Goal: Navigation & Orientation: Find specific page/section

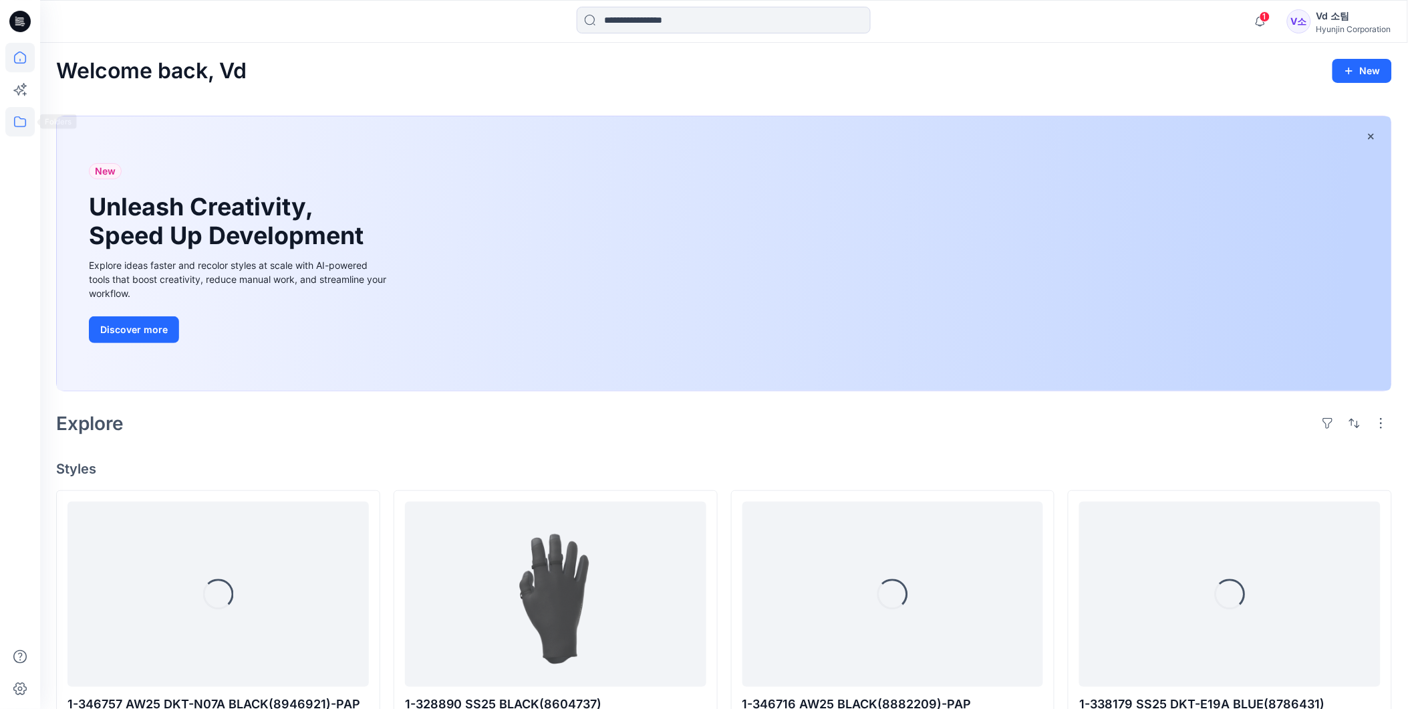
click at [31, 120] on icon at bounding box center [19, 121] width 29 height 29
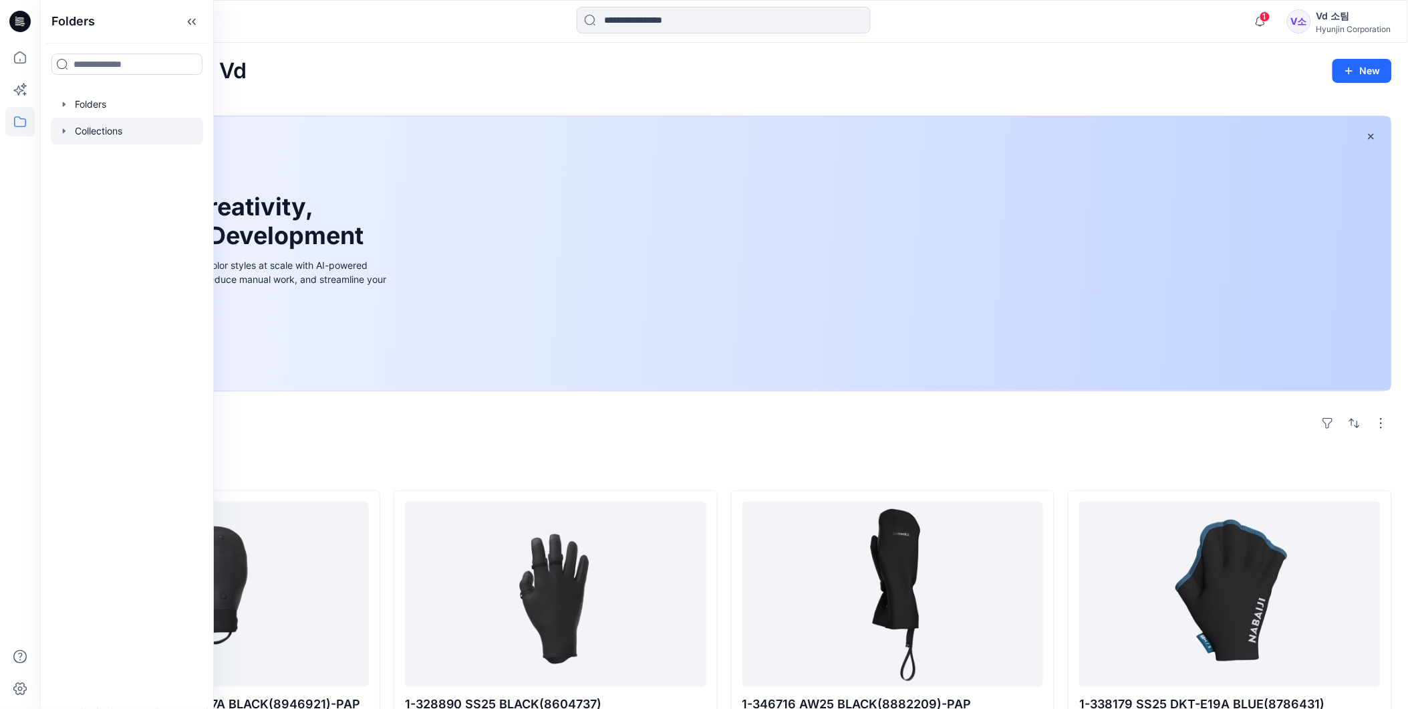
click at [118, 134] on div at bounding box center [127, 131] width 152 height 27
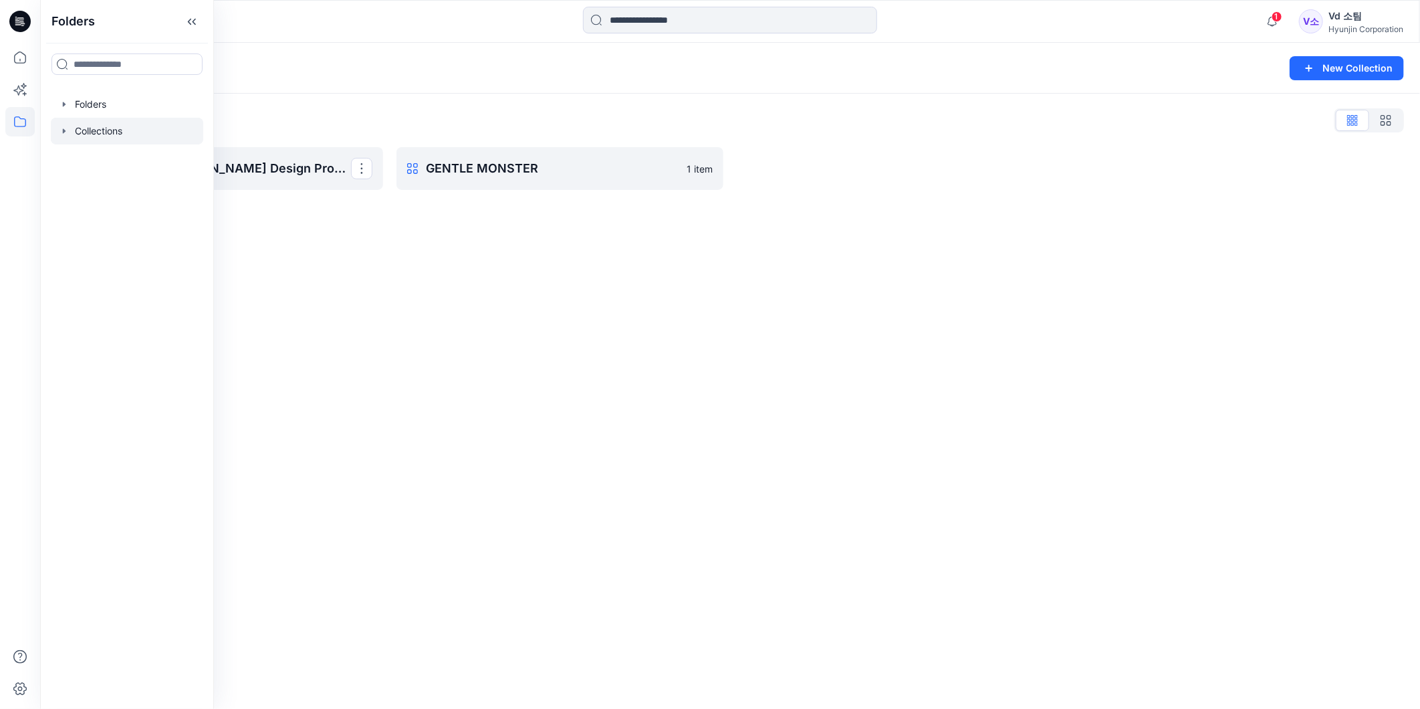
click at [503, 254] on div "Collections New Collection Collections List DECATHLON-[PERSON_NAME] Design Prop…" at bounding box center [730, 376] width 1380 height 666
click at [31, 128] on icon at bounding box center [19, 121] width 29 height 29
click at [105, 99] on div at bounding box center [127, 104] width 152 height 27
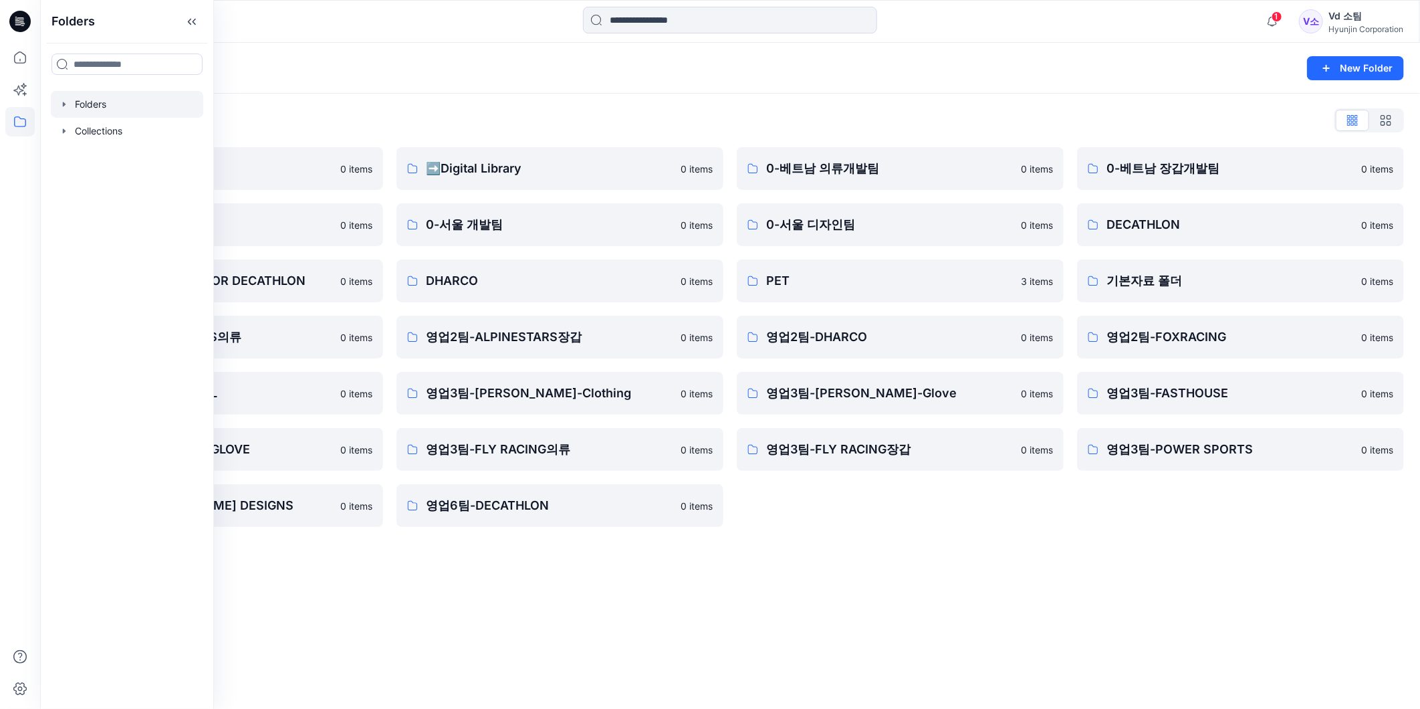
click at [1027, 546] on div "Folders New Folder Folders List ♻️Project 0 items 0-본사VD 0 items DESIGN PROPOSA…" at bounding box center [730, 376] width 1380 height 666
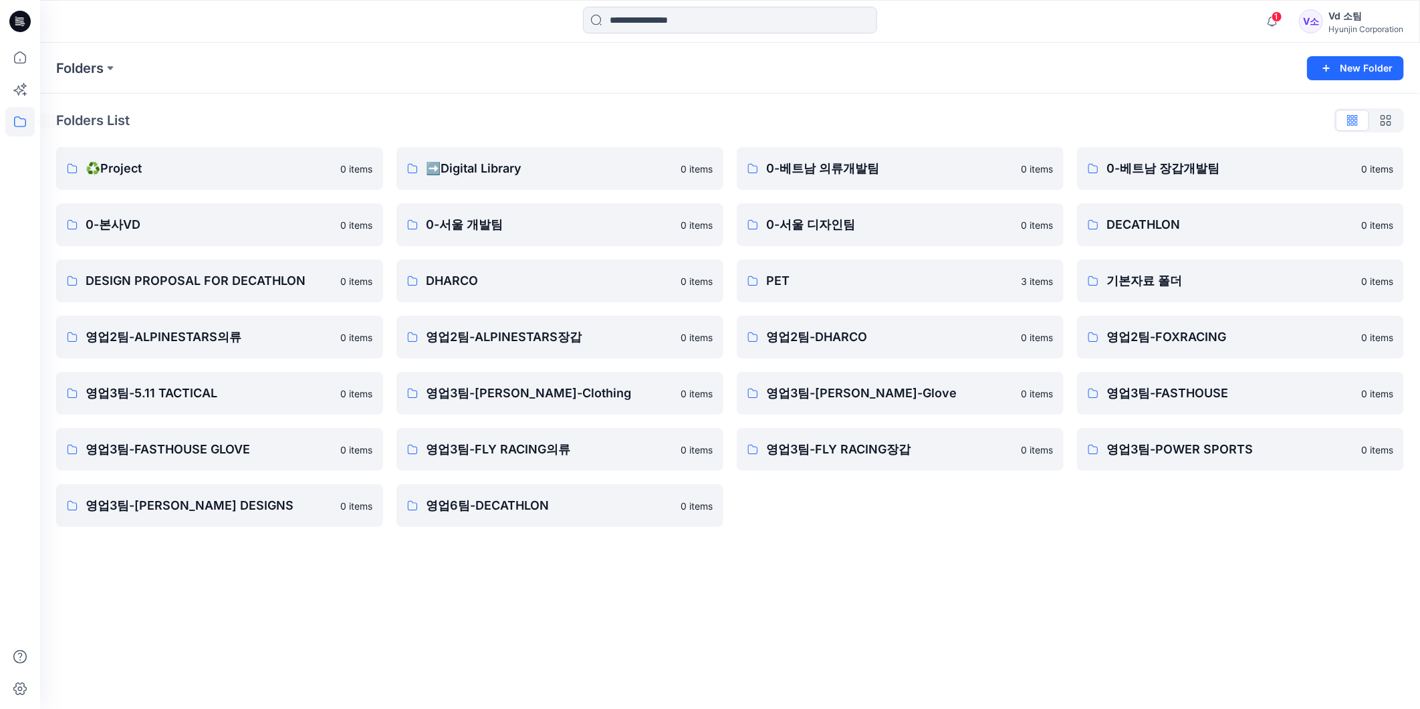
click at [29, 112] on icon at bounding box center [19, 121] width 29 height 29
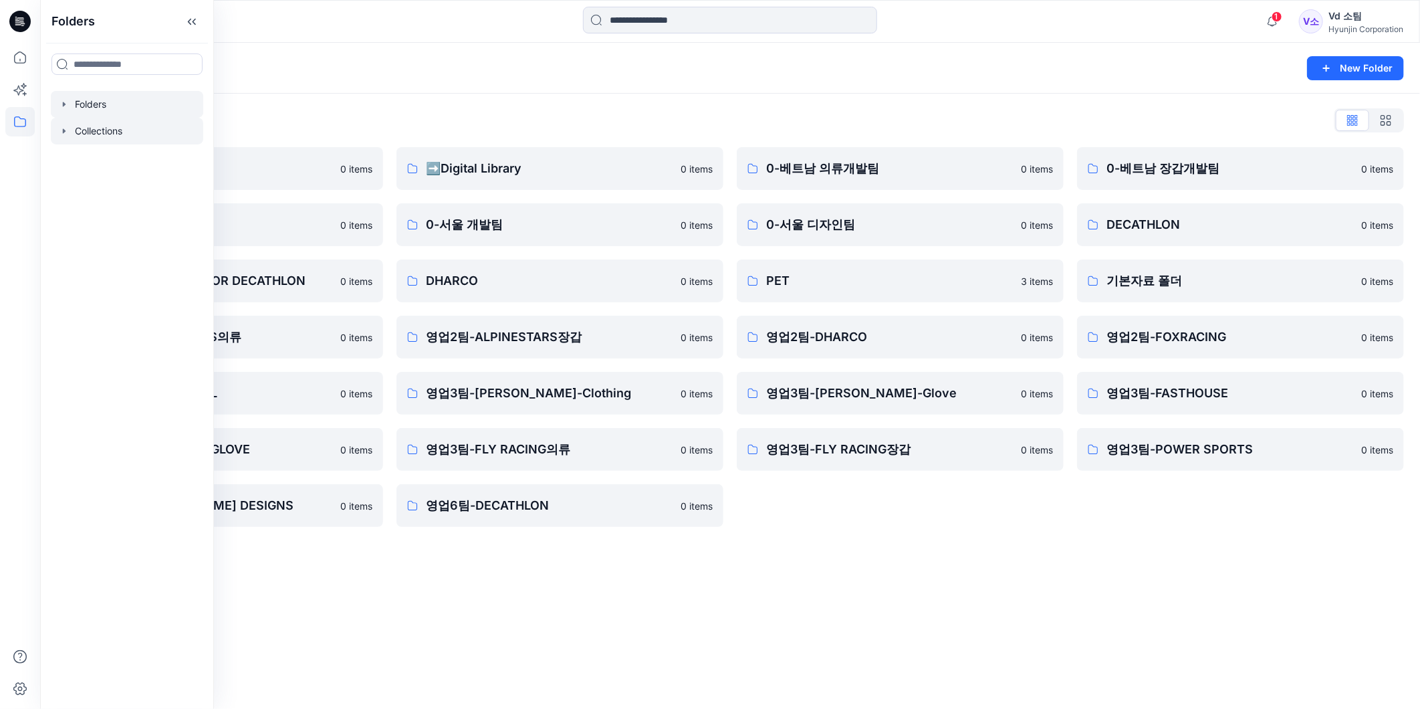
click at [112, 136] on div at bounding box center [127, 131] width 152 height 27
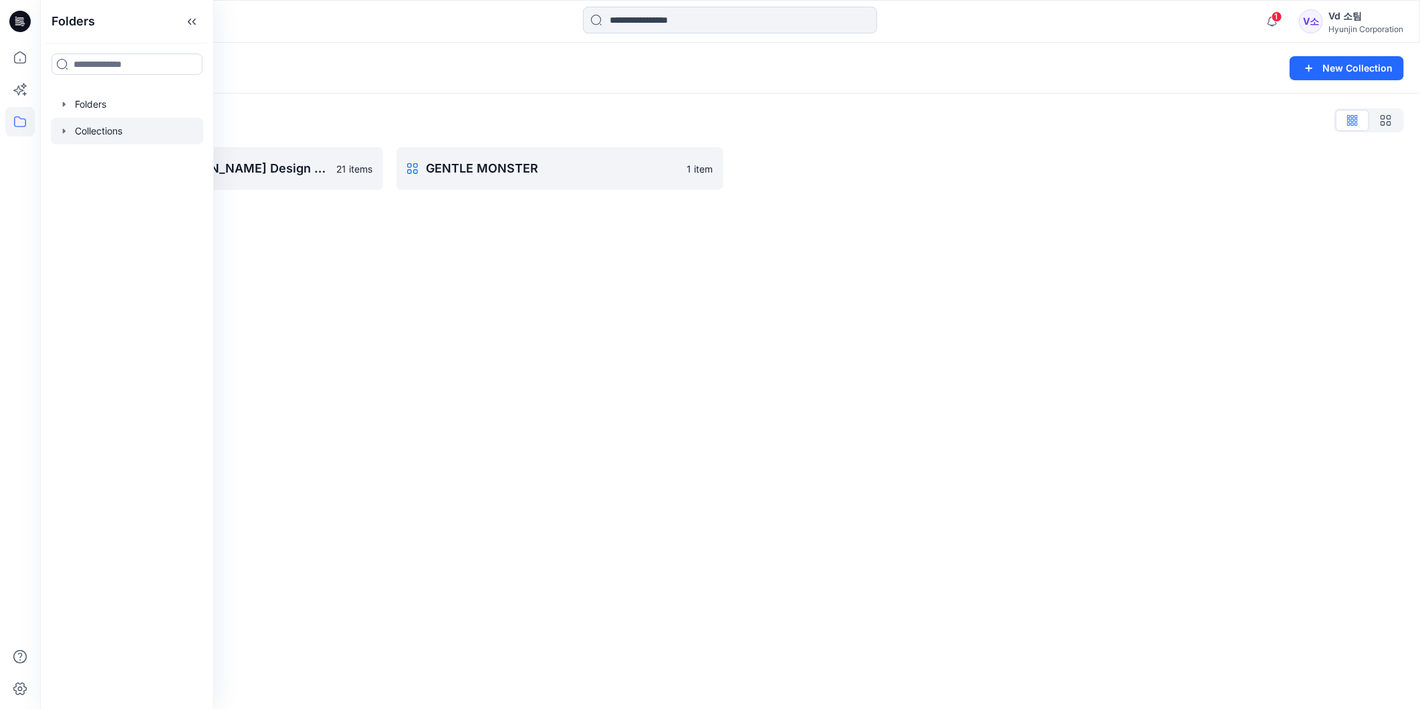
click at [438, 110] on div "Collections List" at bounding box center [730, 120] width 1348 height 21
click at [62, 165] on link "DECATHLON-[PERSON_NAME] Design Proposal Clone Collection Present Collection" at bounding box center [219, 168] width 327 height 43
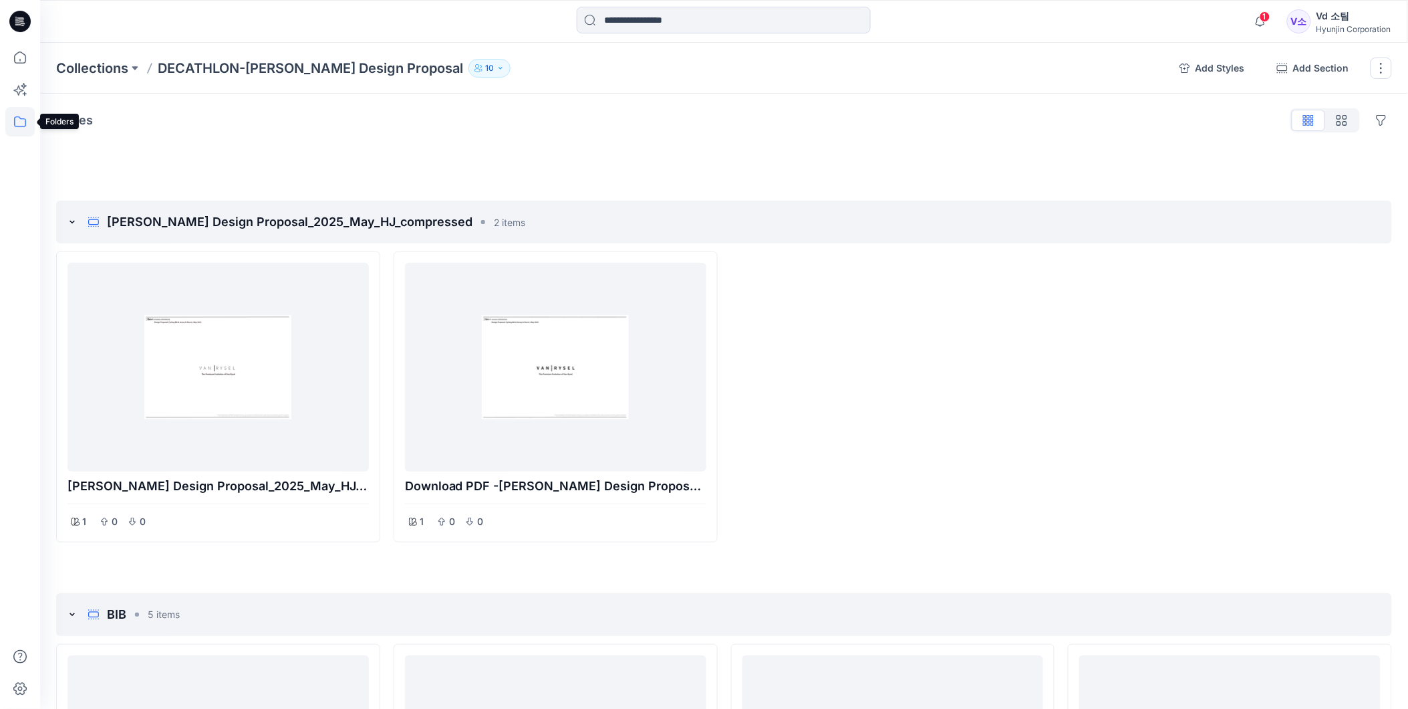
click at [18, 118] on icon at bounding box center [19, 121] width 29 height 29
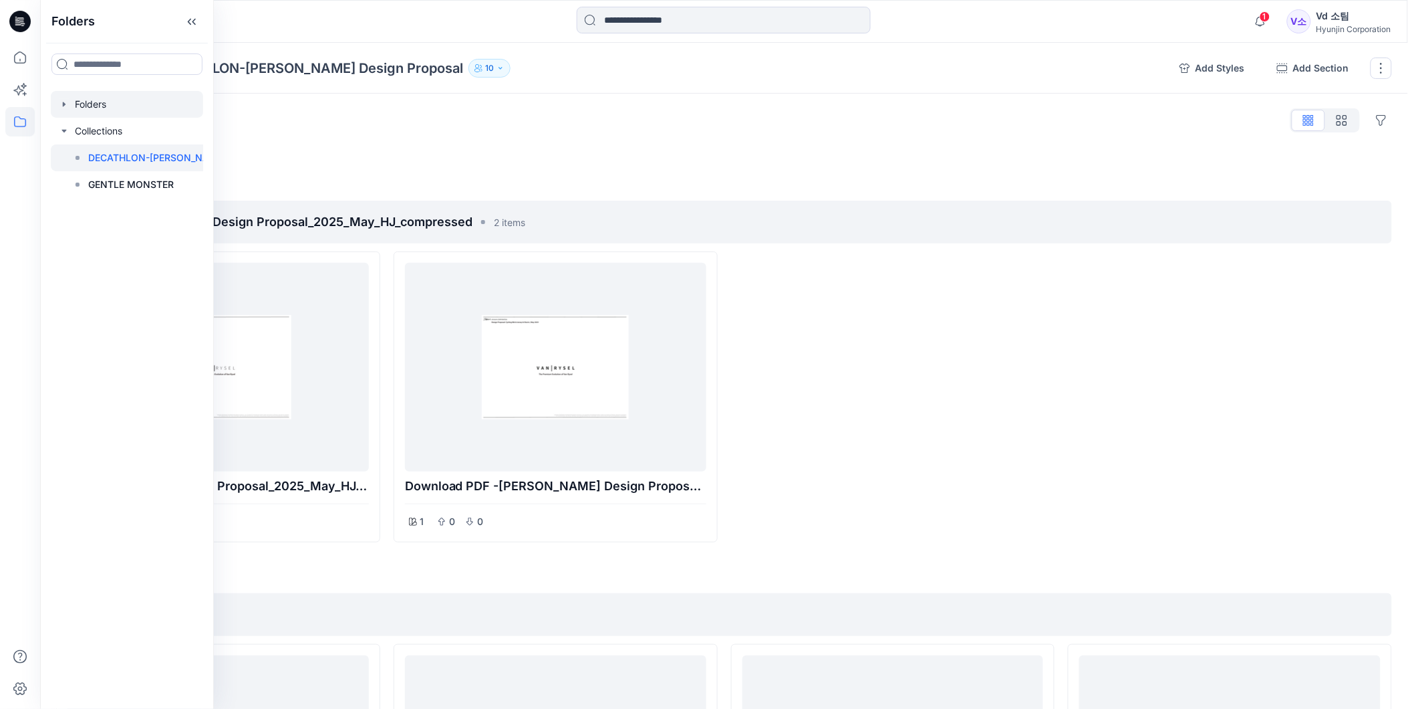
click at [59, 109] on icon "button" at bounding box center [64, 104] width 11 height 11
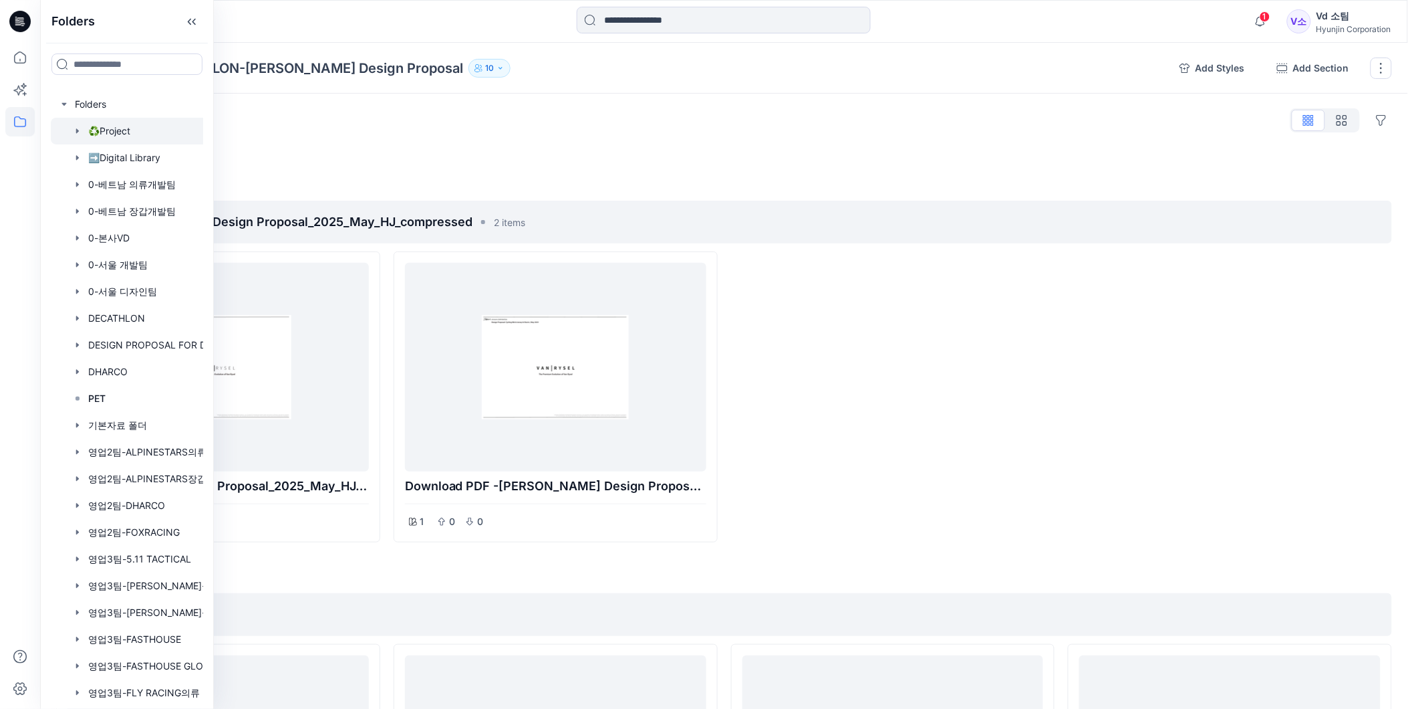
click at [117, 127] on div at bounding box center [144, 131] width 187 height 27
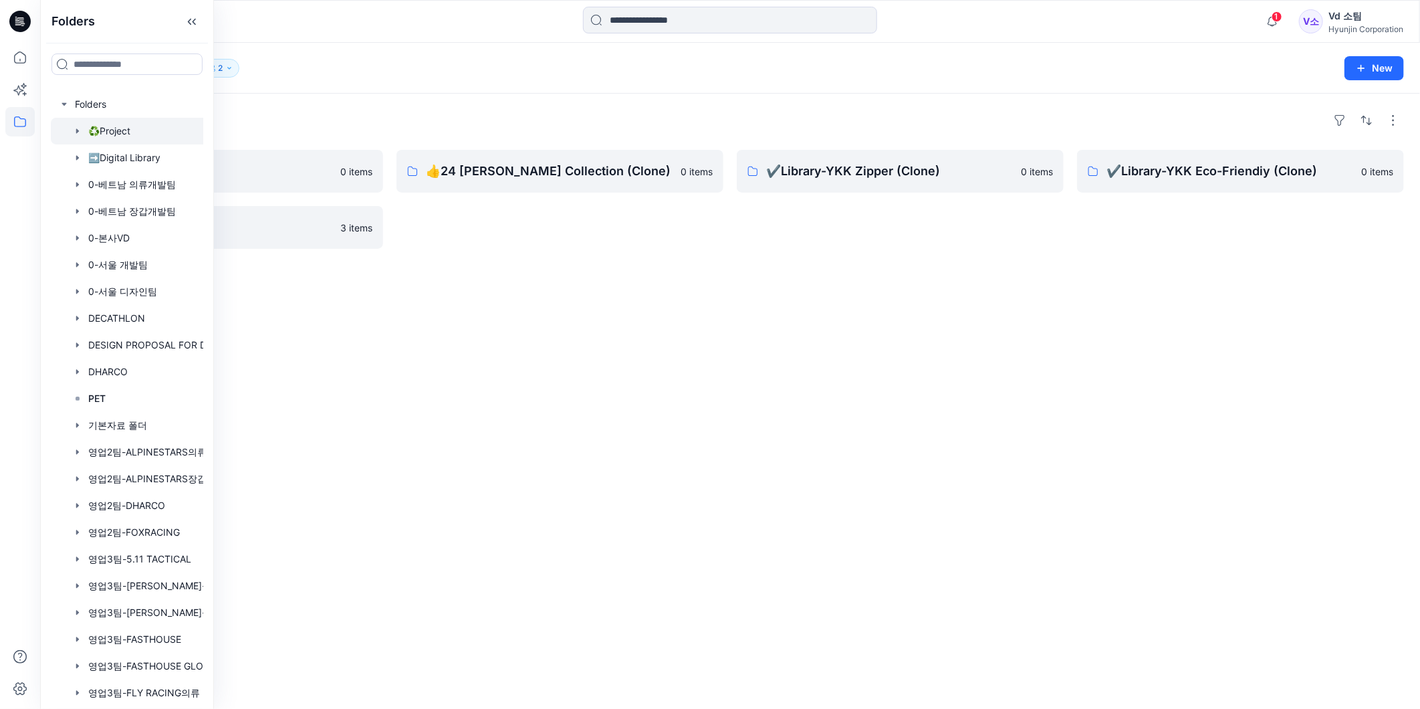
click at [582, 110] on div "Folders" at bounding box center [730, 120] width 1348 height 21
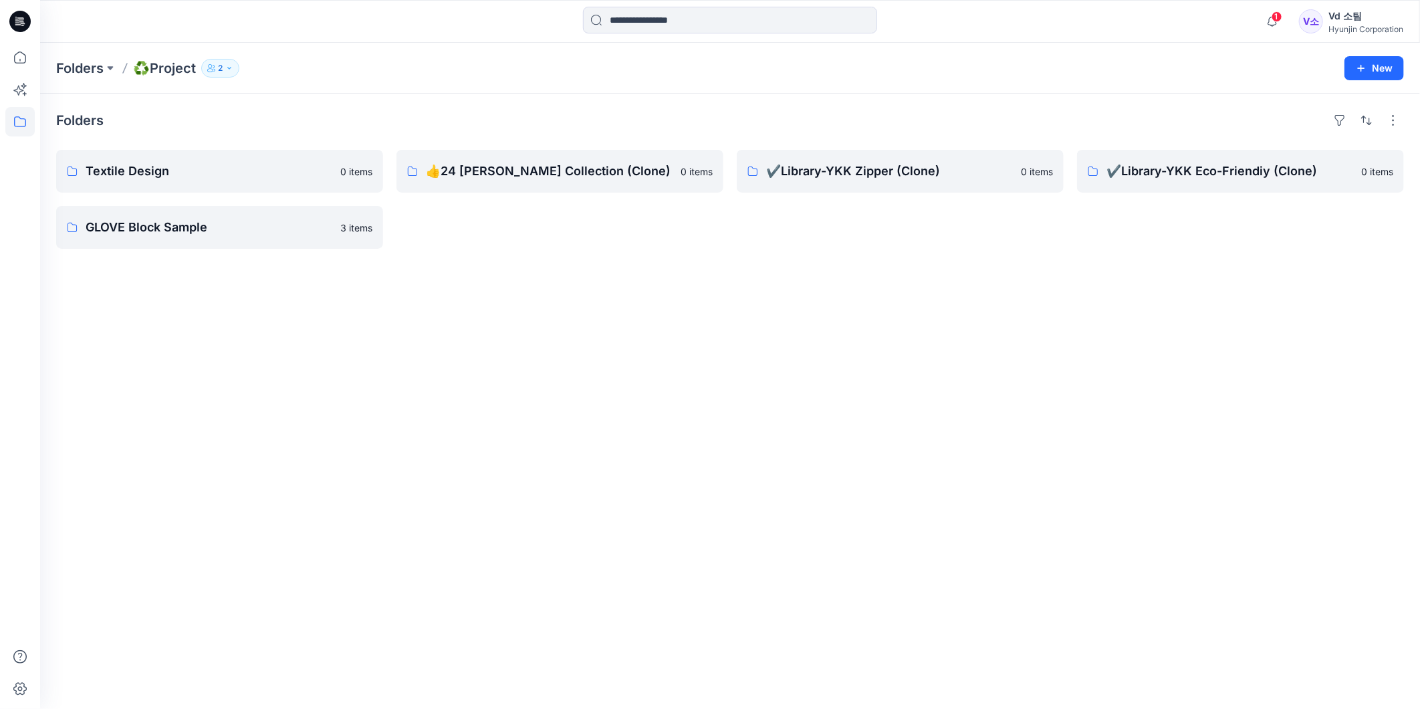
click at [533, 195] on div "👍24 [PERSON_NAME] Collection (Clone) 0 items" at bounding box center [559, 199] width 327 height 99
click at [535, 188] on link "👍24 [PERSON_NAME] Collection (Clone)" at bounding box center [559, 171] width 327 height 43
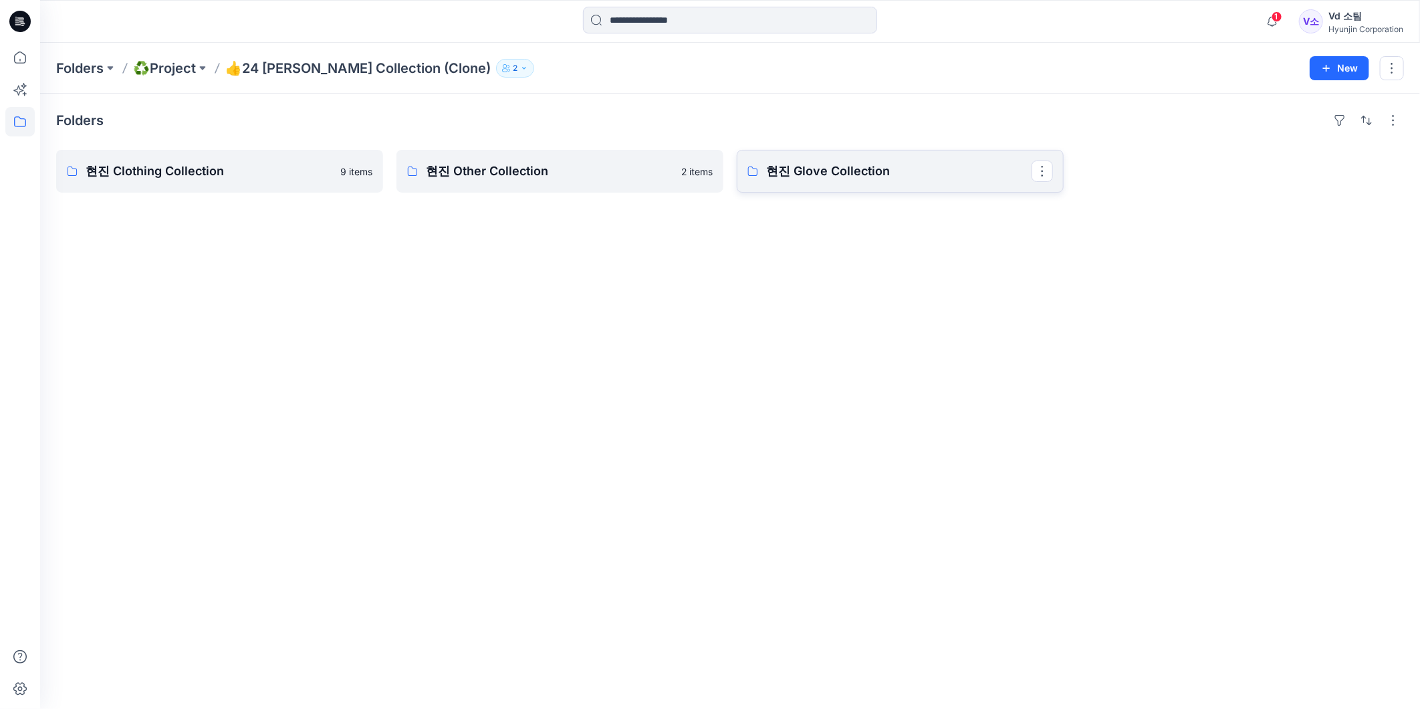
click at [890, 184] on link "현진 Glove Collection" at bounding box center [900, 171] width 327 height 43
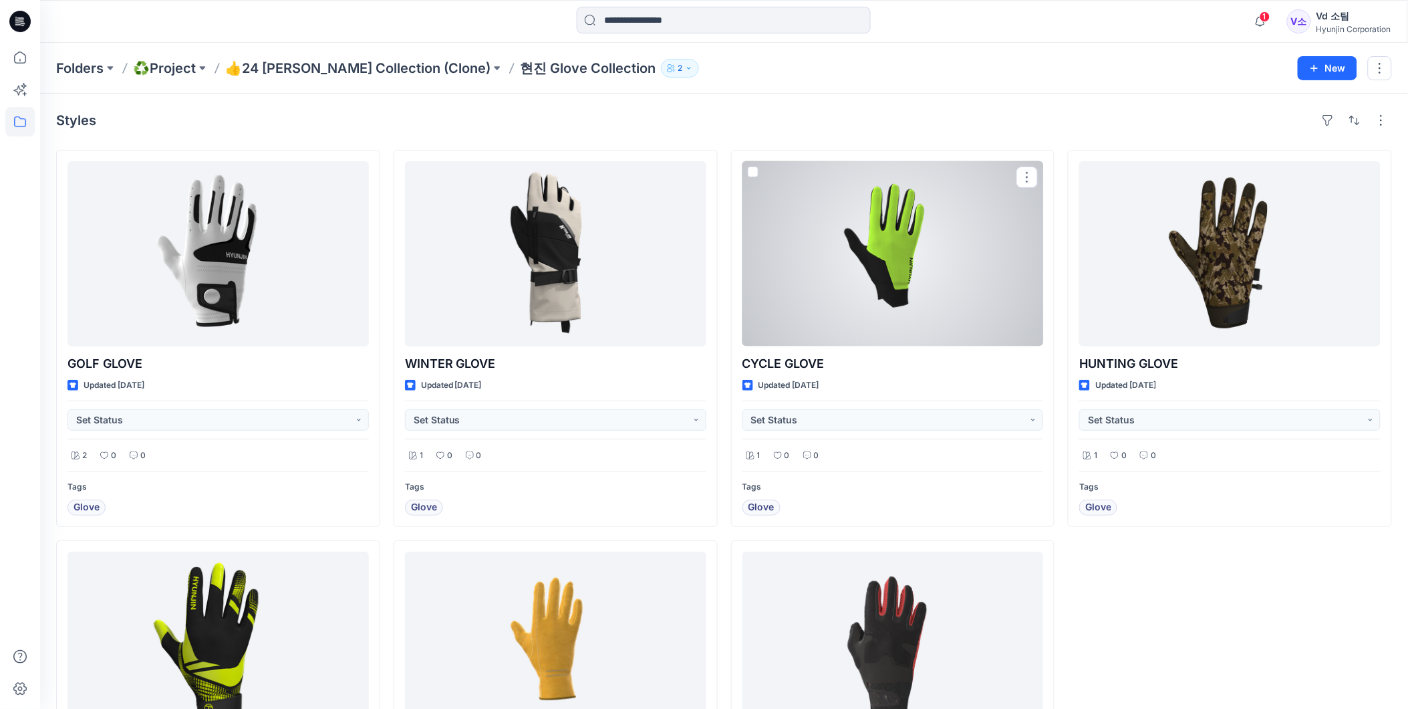
scroll to position [74, 0]
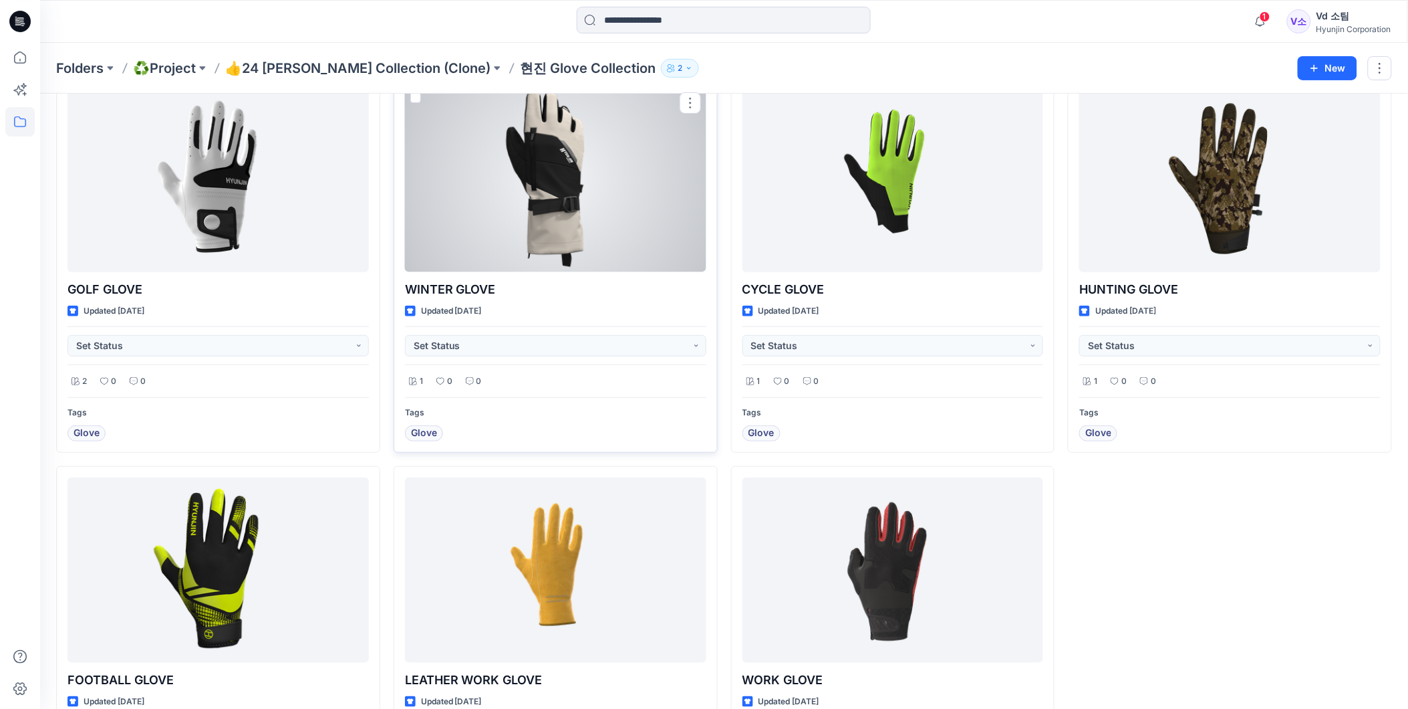
click at [576, 152] on div at bounding box center [555, 179] width 301 height 185
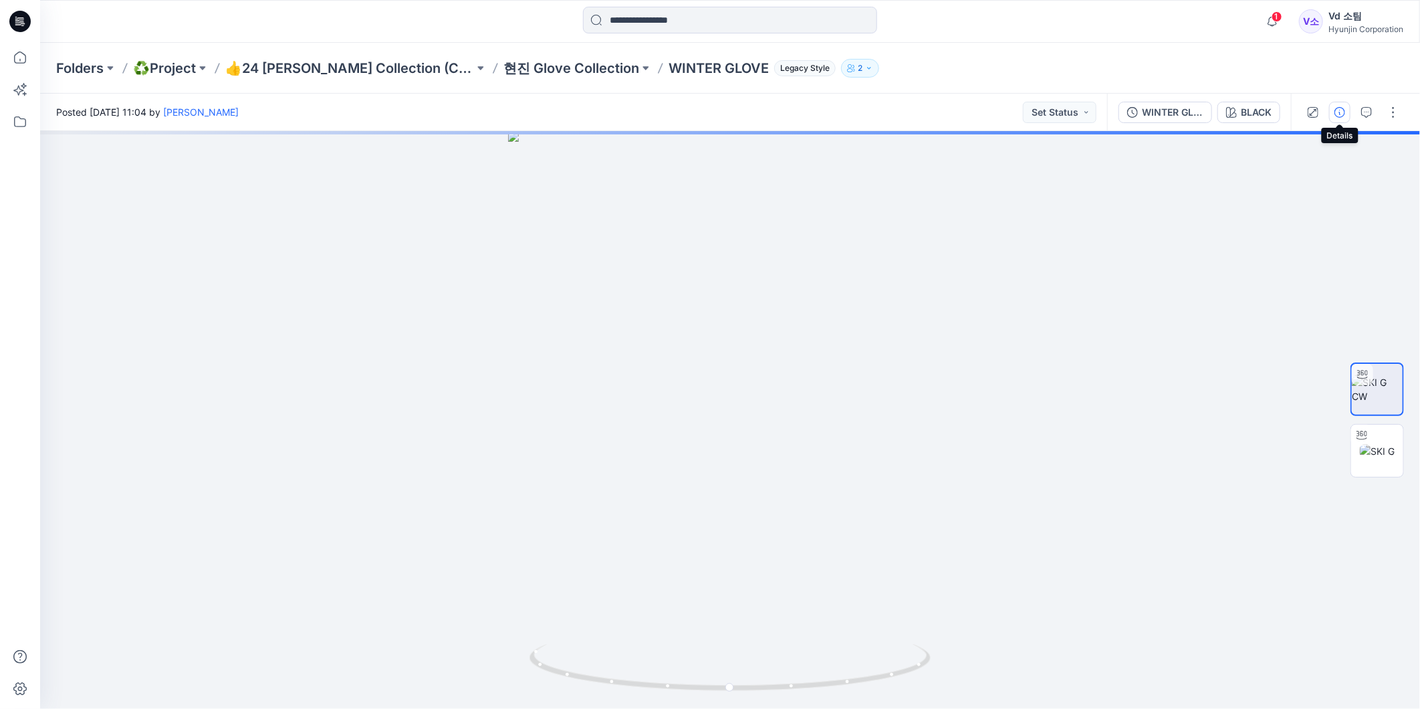
click at [1341, 112] on icon "button" at bounding box center [1339, 112] width 11 height 11
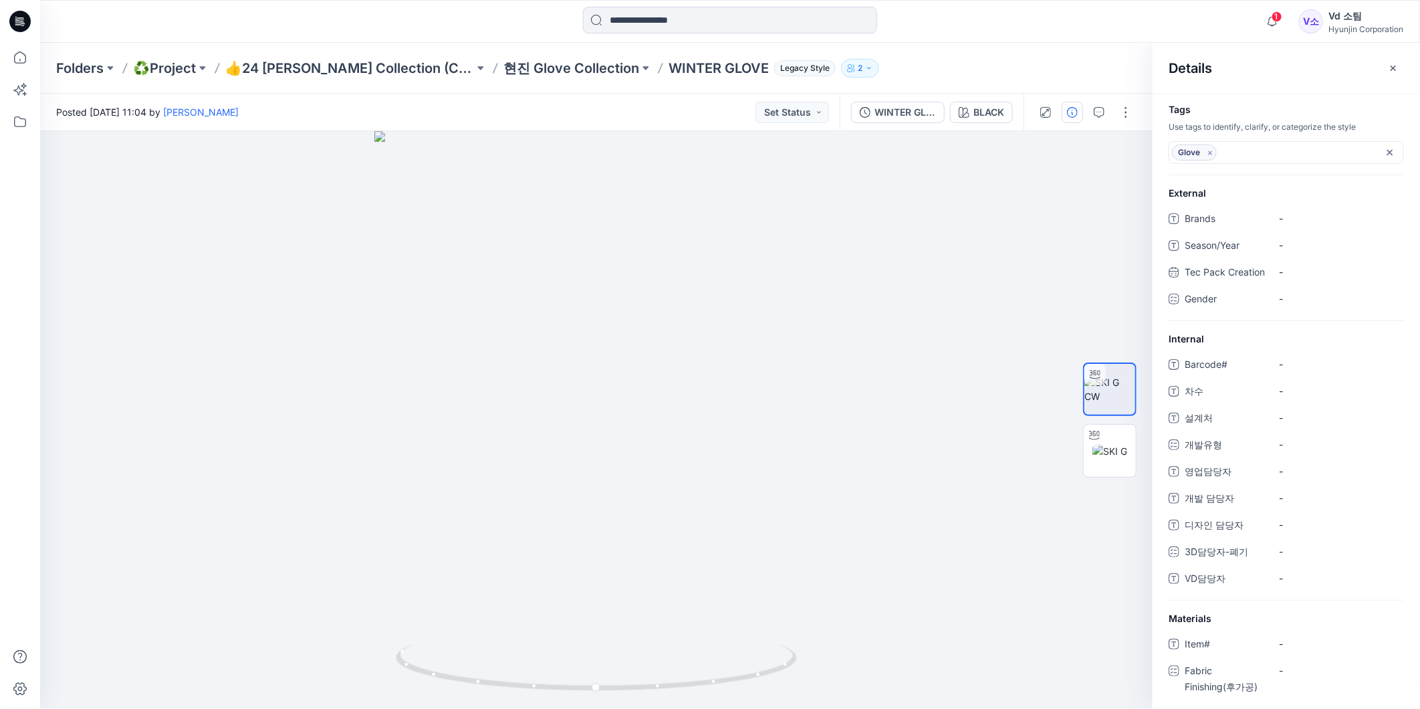
click at [1341, 112] on h4 "Tags" at bounding box center [1285, 109] width 267 height 11
click at [1061, 64] on div "Folders ♻️Project 👍24 [PERSON_NAME] Collection (Clone) 현진 Glove Collection WINT…" at bounding box center [677, 68] width 1243 height 19
click at [1398, 50] on div "Details" at bounding box center [1285, 68] width 267 height 50
drag, startPoint x: 655, startPoint y: 662, endPoint x: 693, endPoint y: 659, distance: 38.2
click at [693, 659] on icon at bounding box center [598, 669] width 404 height 50
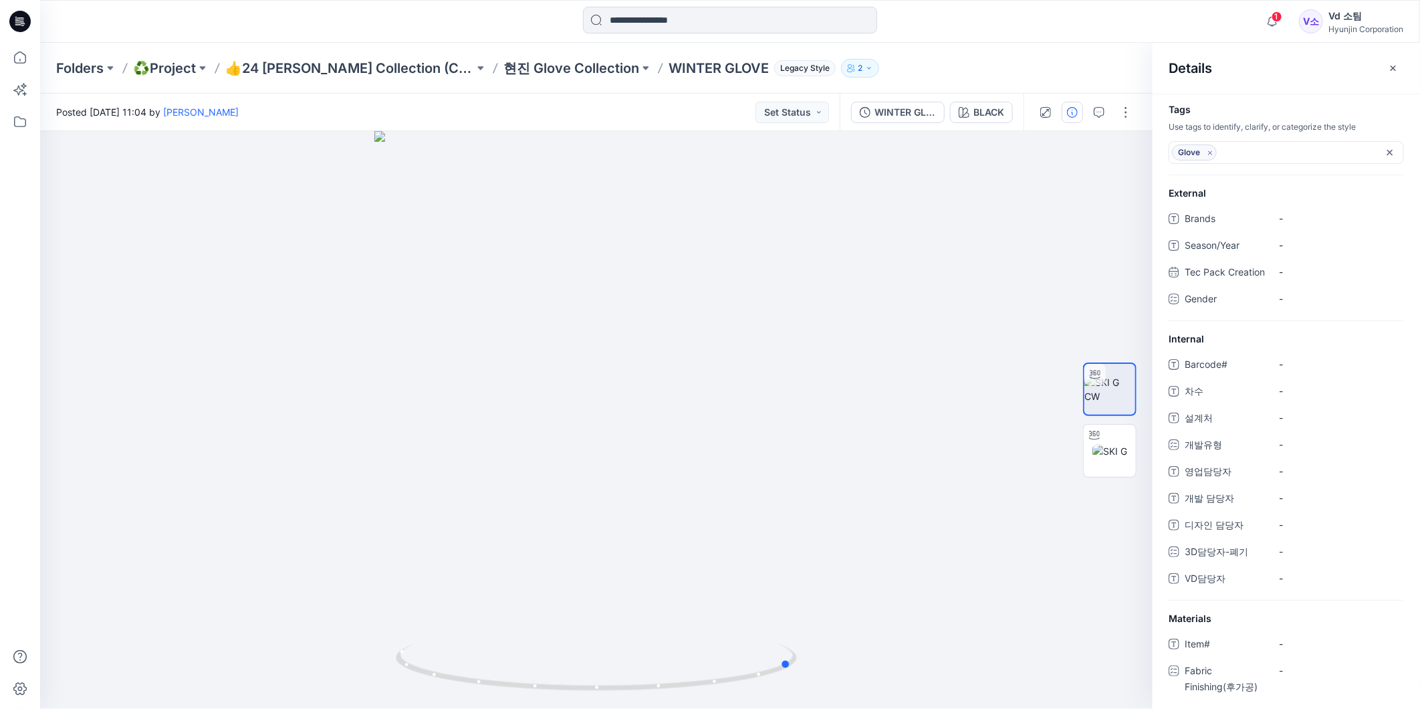
drag, startPoint x: 580, startPoint y: 704, endPoint x: 337, endPoint y: 727, distance: 243.8
click at [337, 708] on html "1 Notifications Your style test is ready 1 new Colorways 23 hours ago 1-338179 …" at bounding box center [710, 354] width 1420 height 709
drag, startPoint x: 706, startPoint y: 331, endPoint x: 712, endPoint y: 386, distance: 55.1
click at [715, 416] on img at bounding box center [596, 257] width 1003 height 902
drag, startPoint x: 682, startPoint y: 262, endPoint x: 678, endPoint y: 175, distance: 87.0
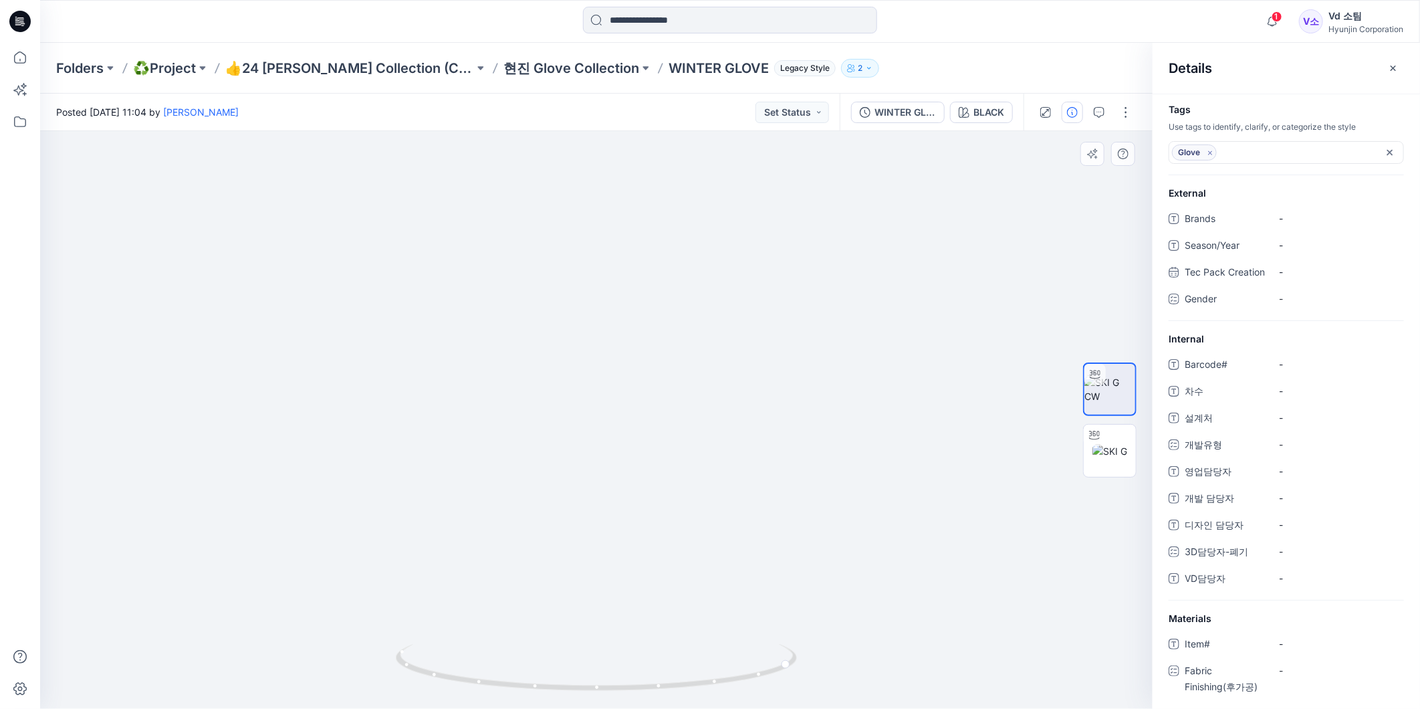
click at [678, 175] on img at bounding box center [596, 242] width 1003 height 931
drag, startPoint x: 596, startPoint y: 477, endPoint x: 618, endPoint y: 242, distance: 236.4
click at [618, 242] on img at bounding box center [596, 119] width 1003 height 1180
drag, startPoint x: 662, startPoint y: 509, endPoint x: 662, endPoint y: 380, distance: 129.7
click at [662, 380] on img at bounding box center [596, 59] width 1003 height 1297
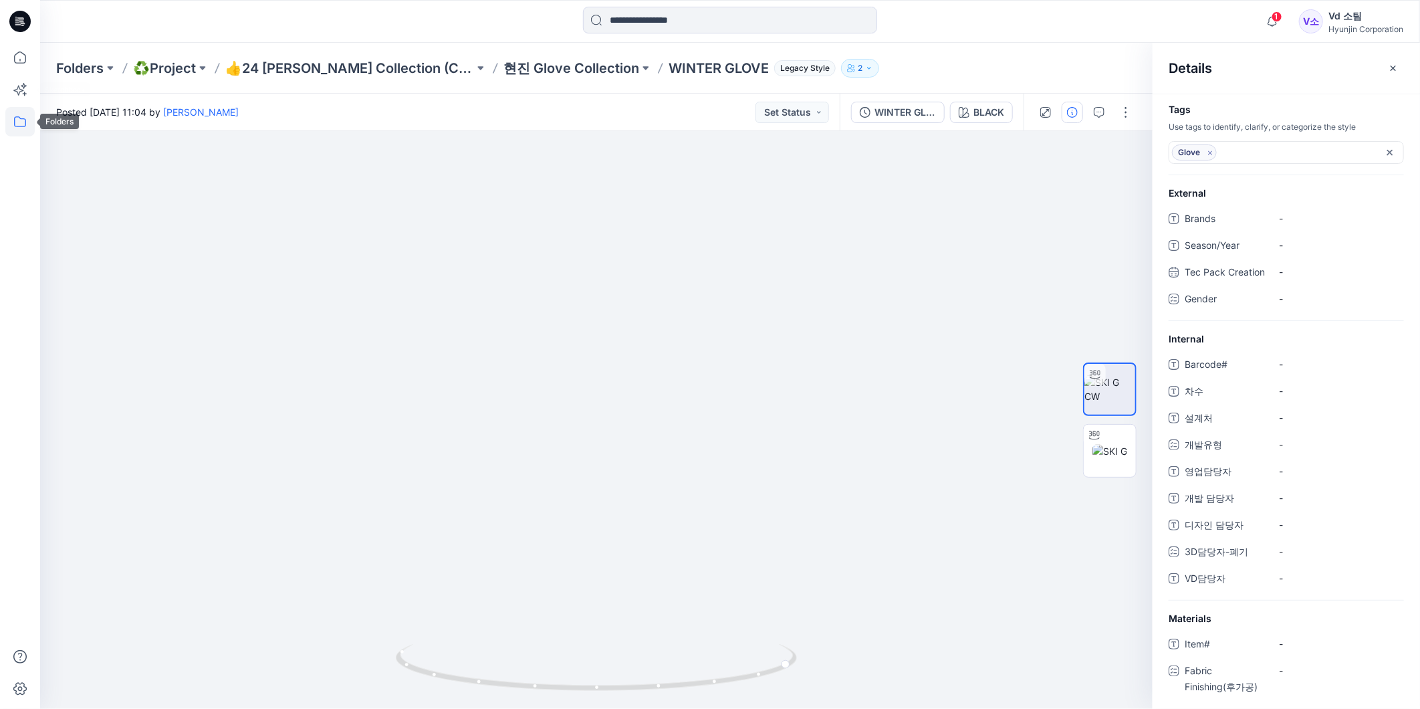
click at [15, 124] on icon at bounding box center [19, 121] width 29 height 29
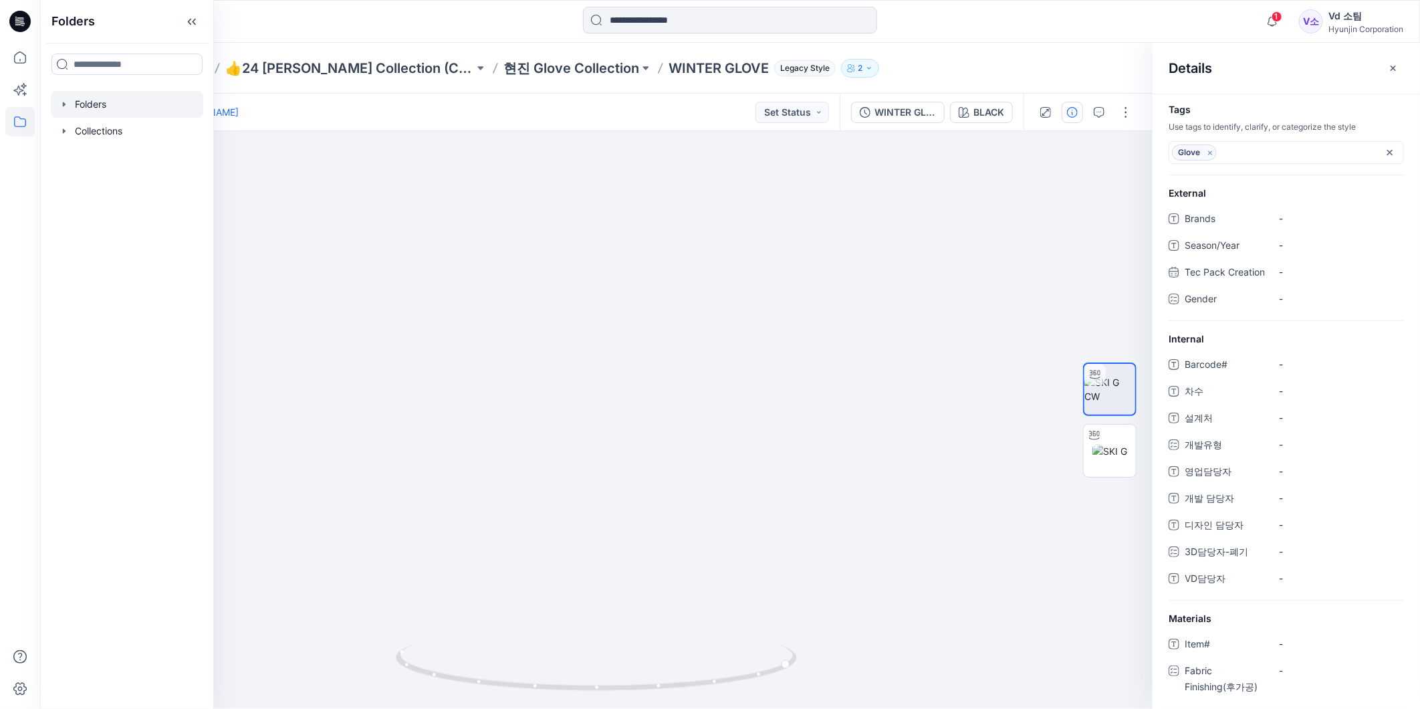
click at [107, 115] on div at bounding box center [127, 104] width 152 height 27
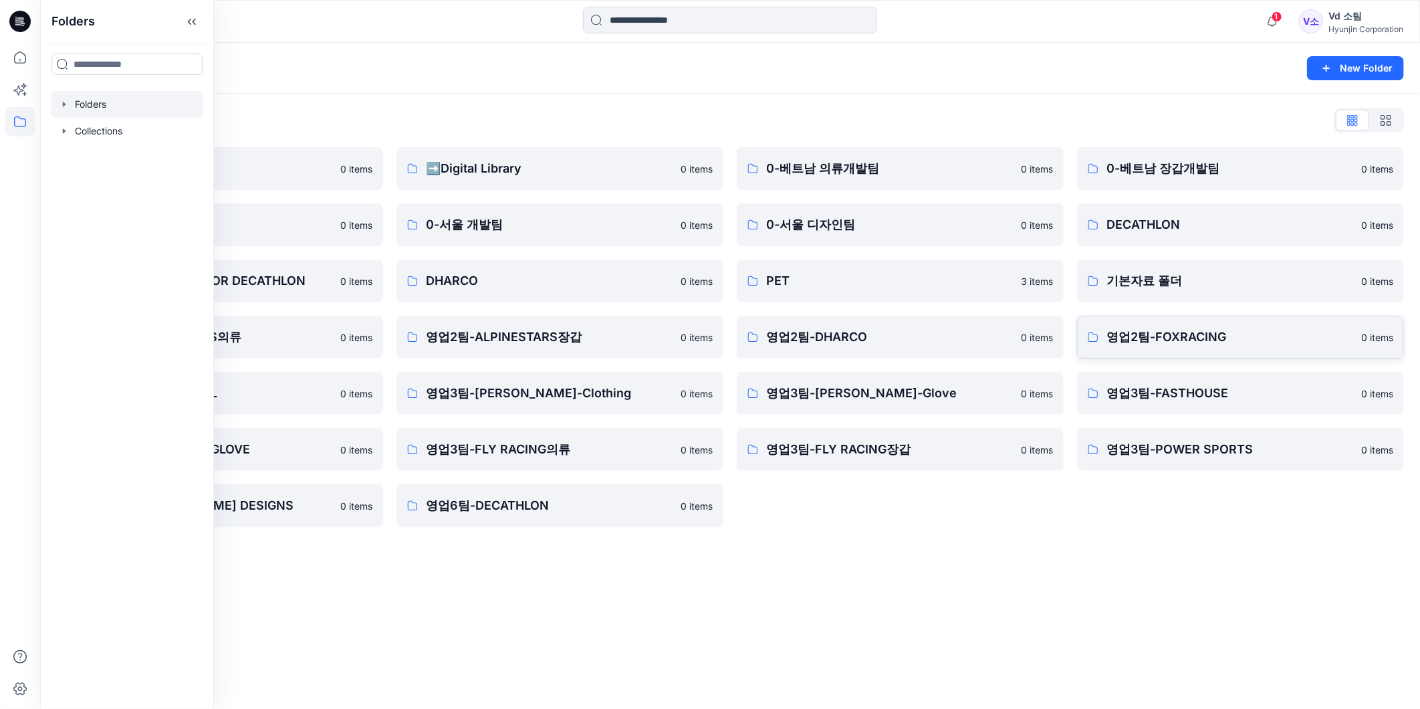
click at [1160, 353] on link "영업2팀-FOXRACING 0 items" at bounding box center [1240, 337] width 327 height 43
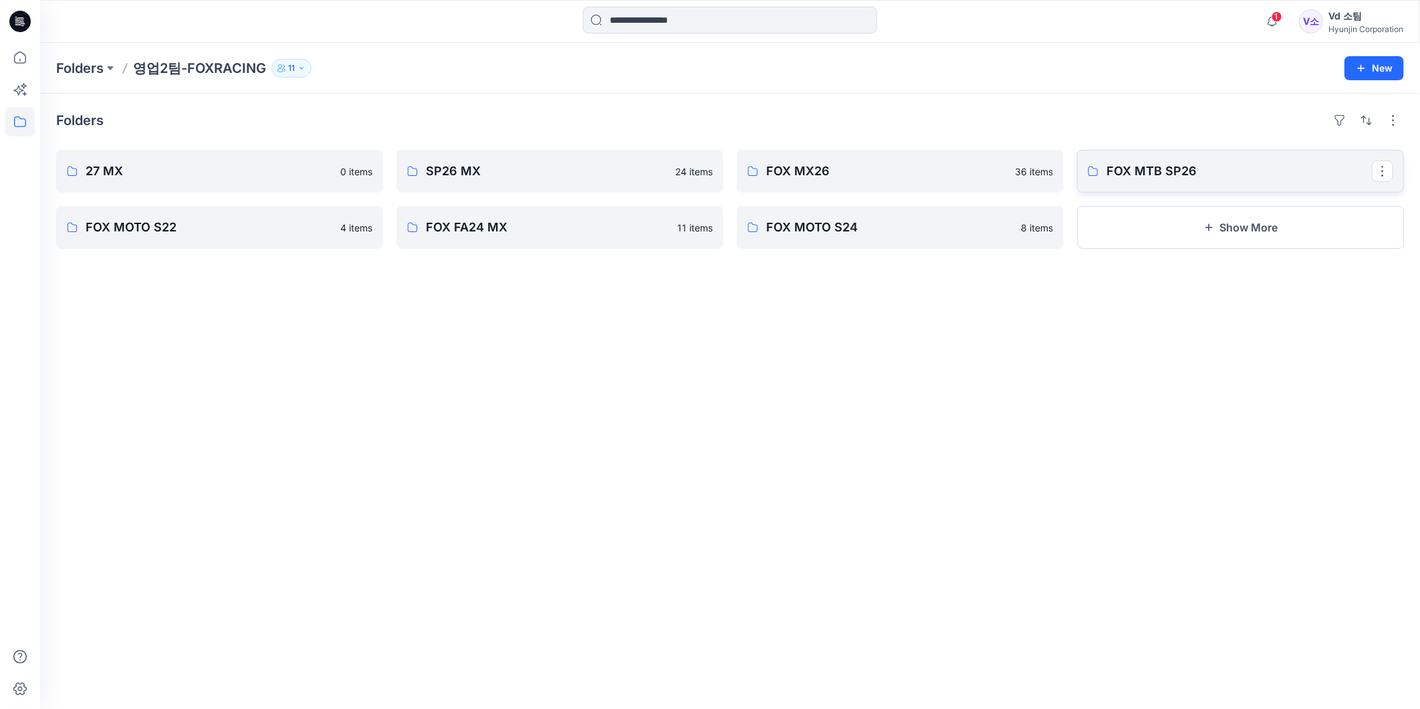
click at [1229, 168] on p "FOX MTB SP26" at bounding box center [1238, 171] width 265 height 19
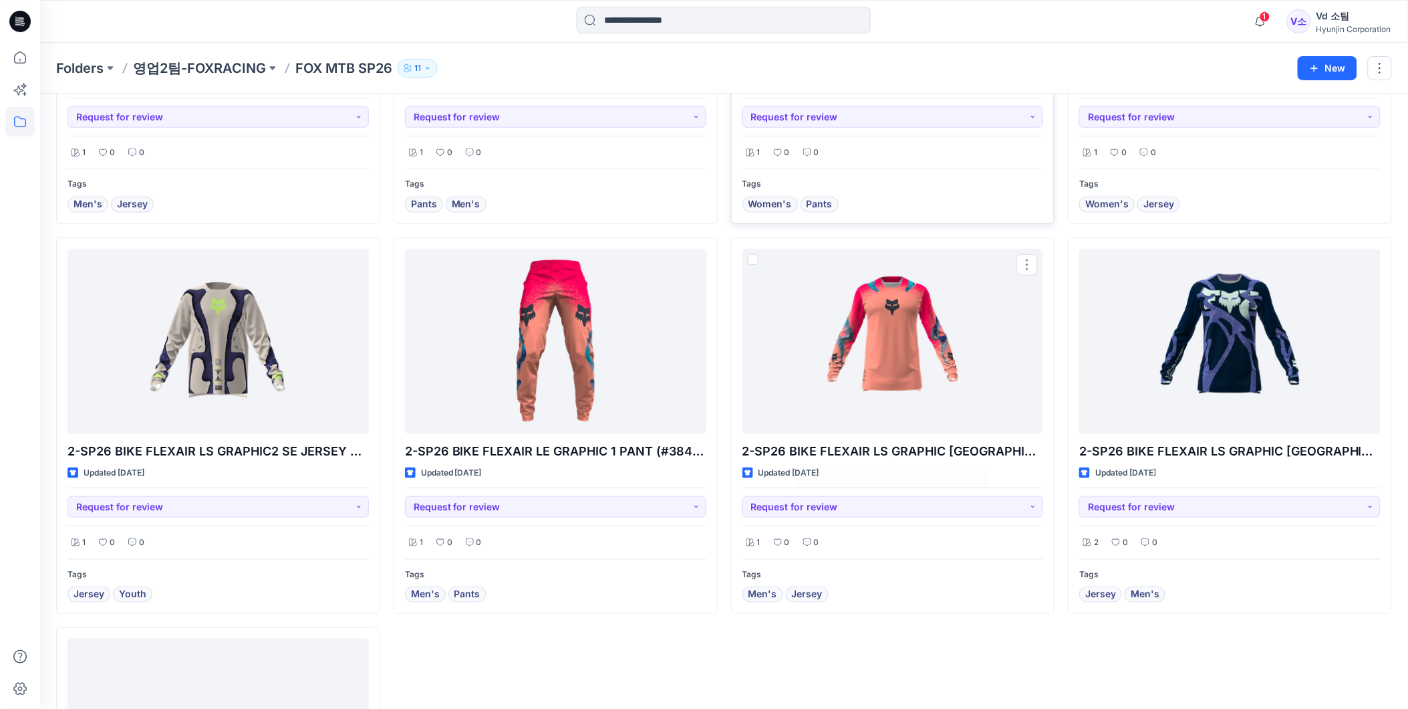
scroll to position [74, 0]
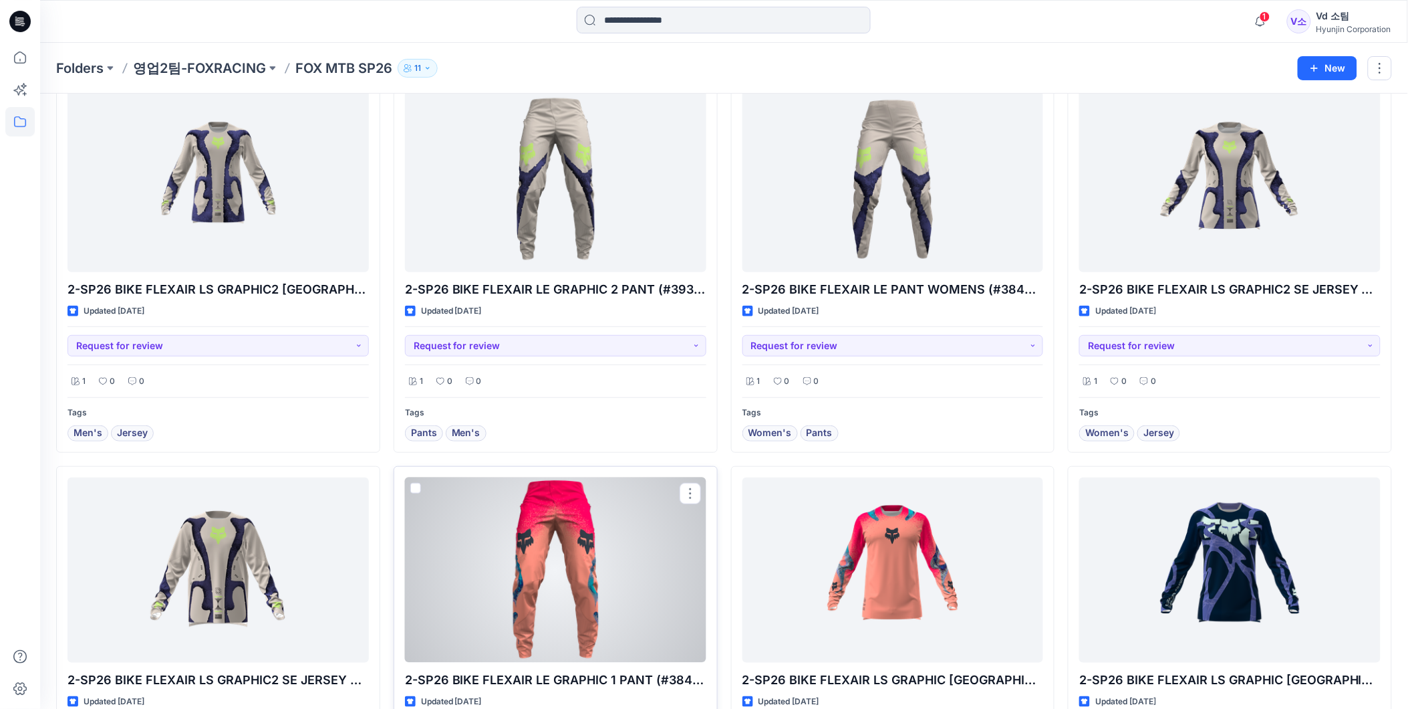
click at [529, 547] on div at bounding box center [555, 569] width 301 height 185
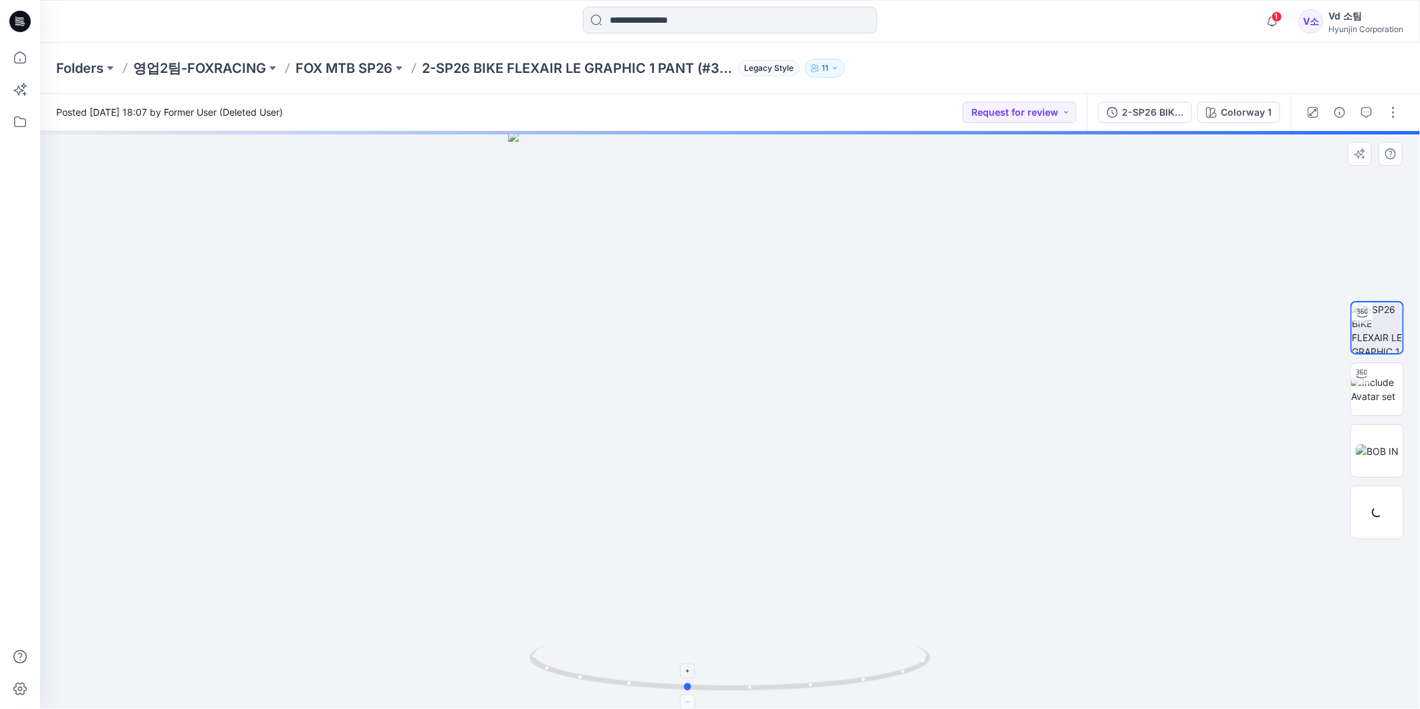
drag, startPoint x: 784, startPoint y: 685, endPoint x: 741, endPoint y: 686, distance: 43.5
click at [741, 686] on icon at bounding box center [731, 669] width 404 height 50
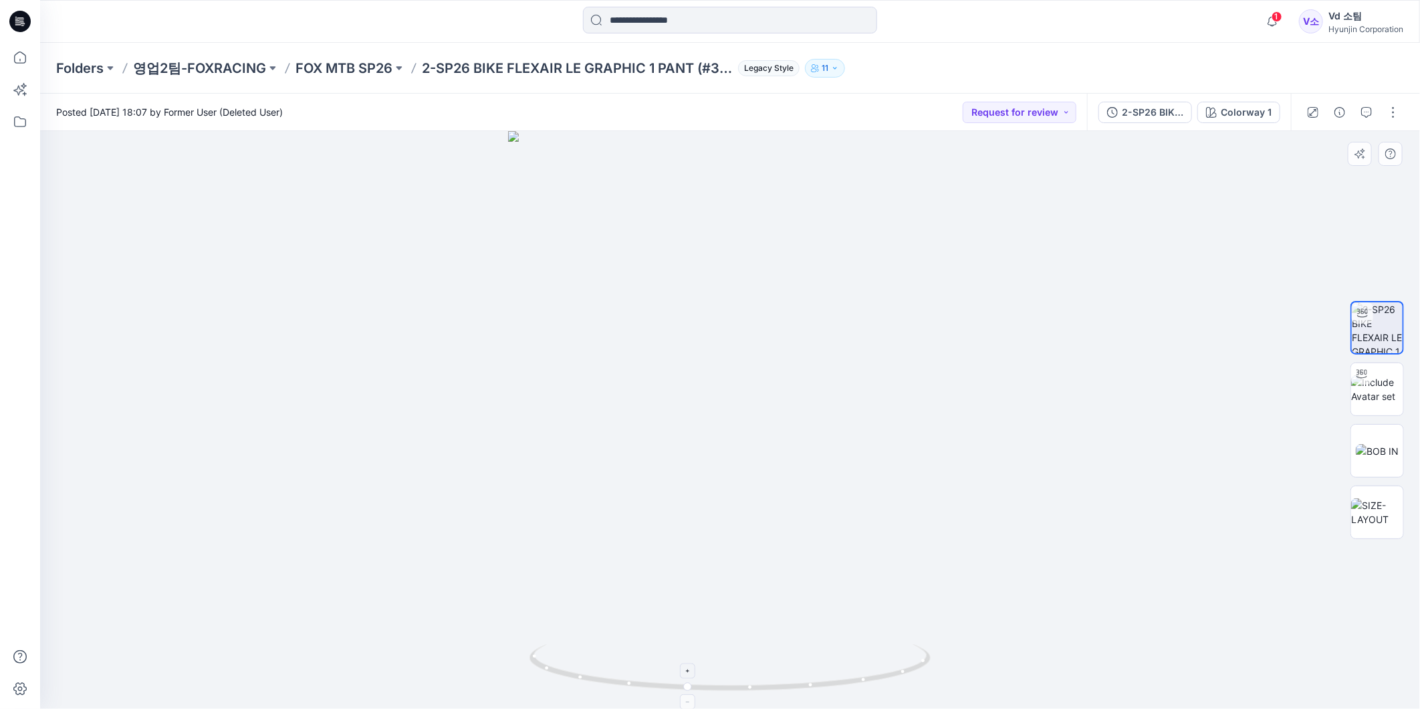
click at [582, 690] on icon at bounding box center [731, 669] width 404 height 50
drag, startPoint x: 800, startPoint y: 678, endPoint x: 906, endPoint y: 674, distance: 105.7
click at [906, 674] on icon at bounding box center [731, 669] width 404 height 50
click at [87, 65] on p "Folders" at bounding box center [79, 68] width 47 height 19
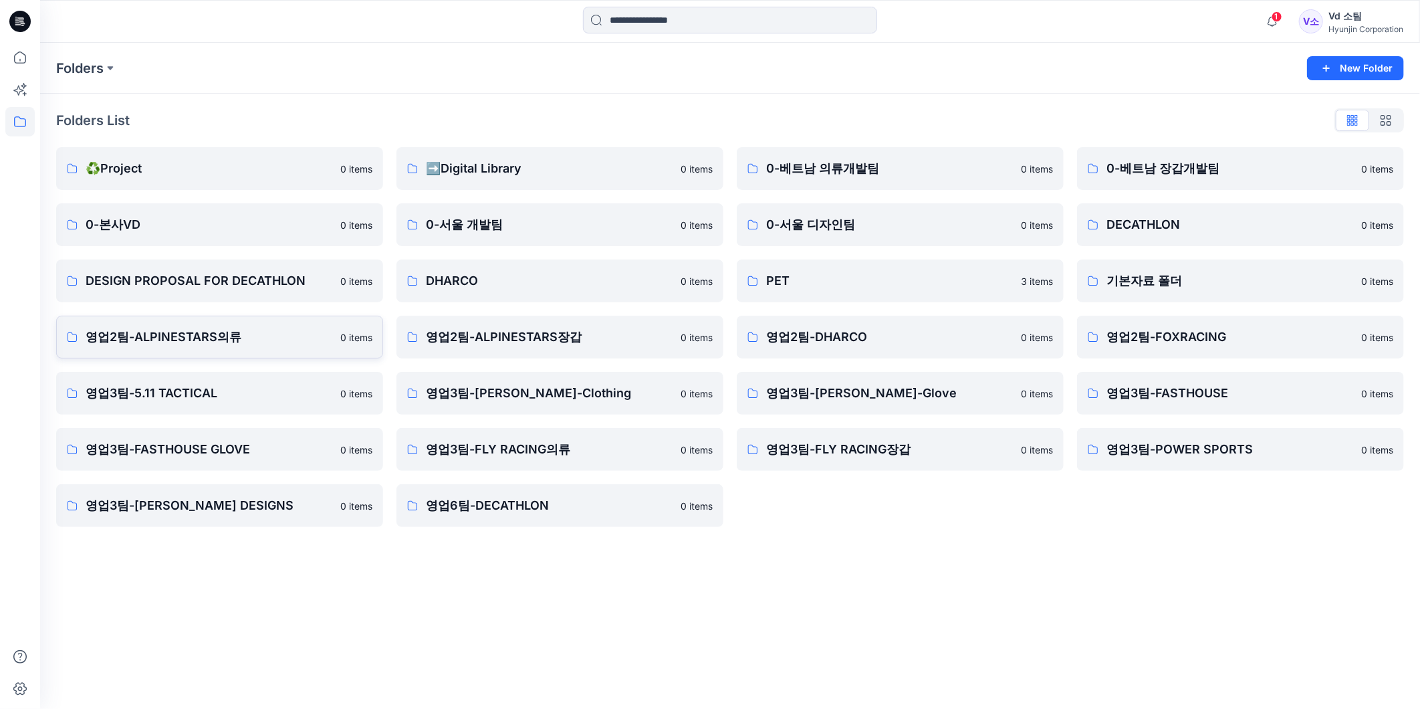
click at [229, 346] on link "영업2팀-ALPINESTARS의류 0 items" at bounding box center [219, 337] width 327 height 43
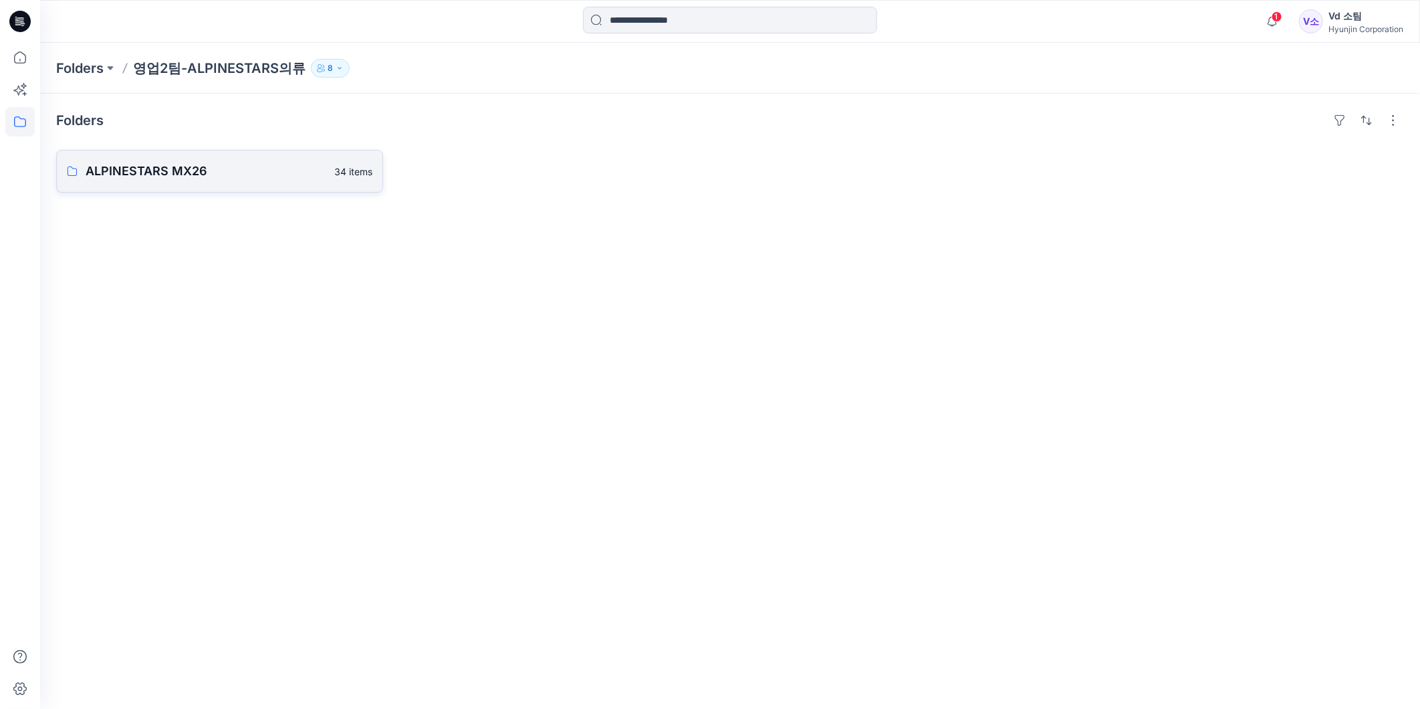
click at [124, 179] on p "ALPINESTARS MX26" at bounding box center [206, 171] width 241 height 19
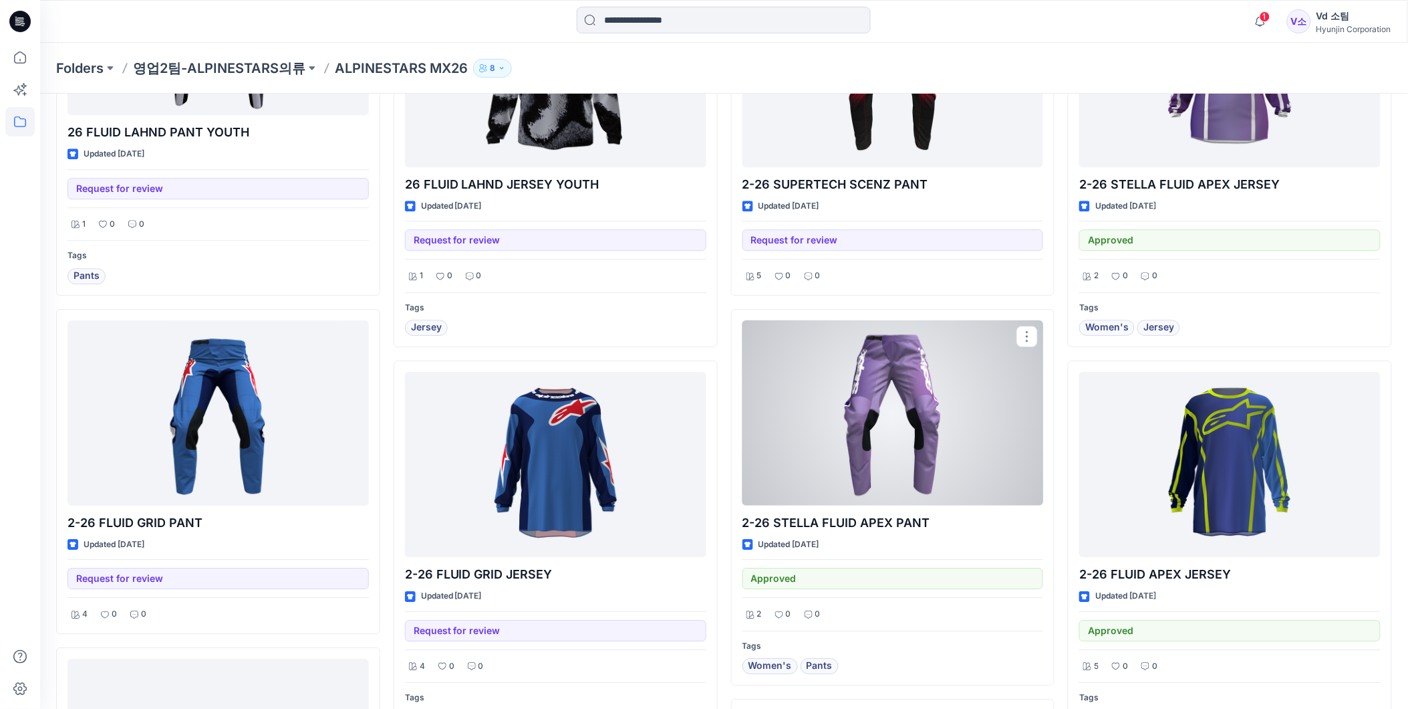
scroll to position [987, 0]
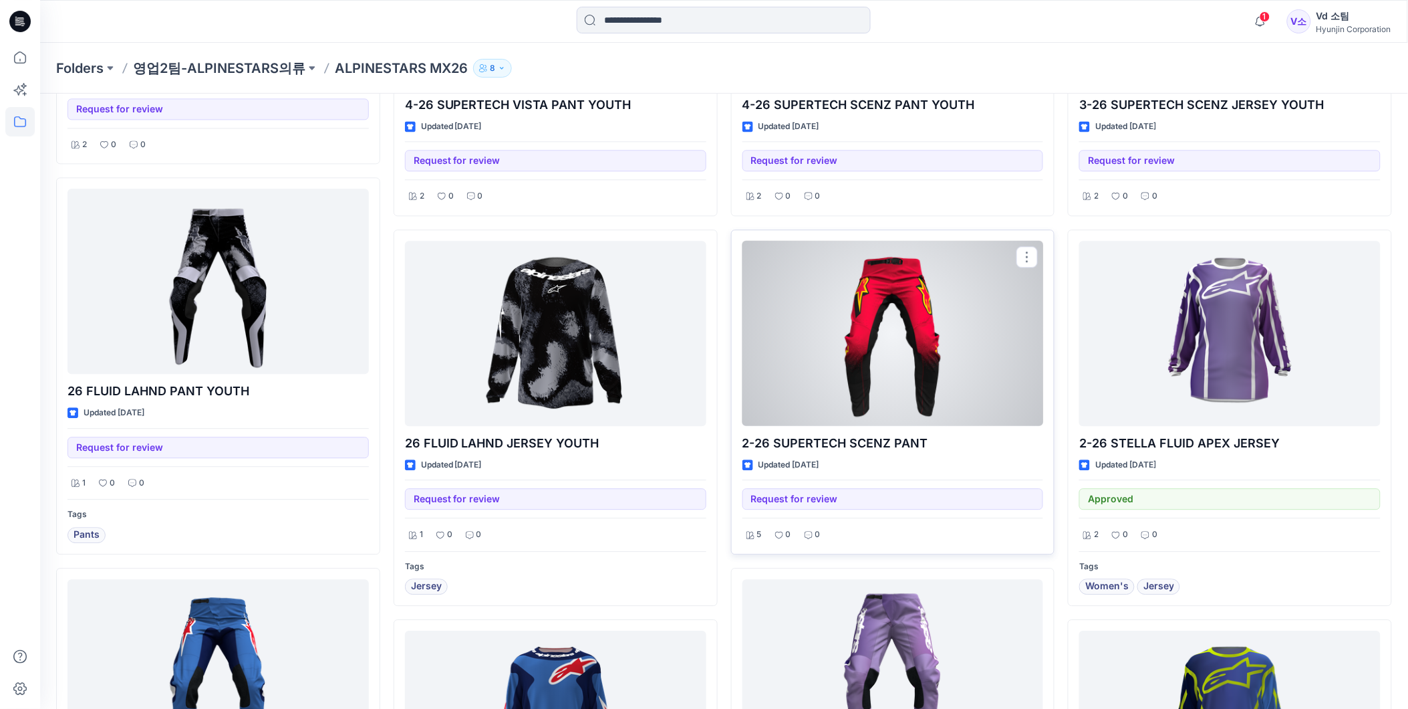
click at [906, 349] on div at bounding box center [893, 333] width 301 height 185
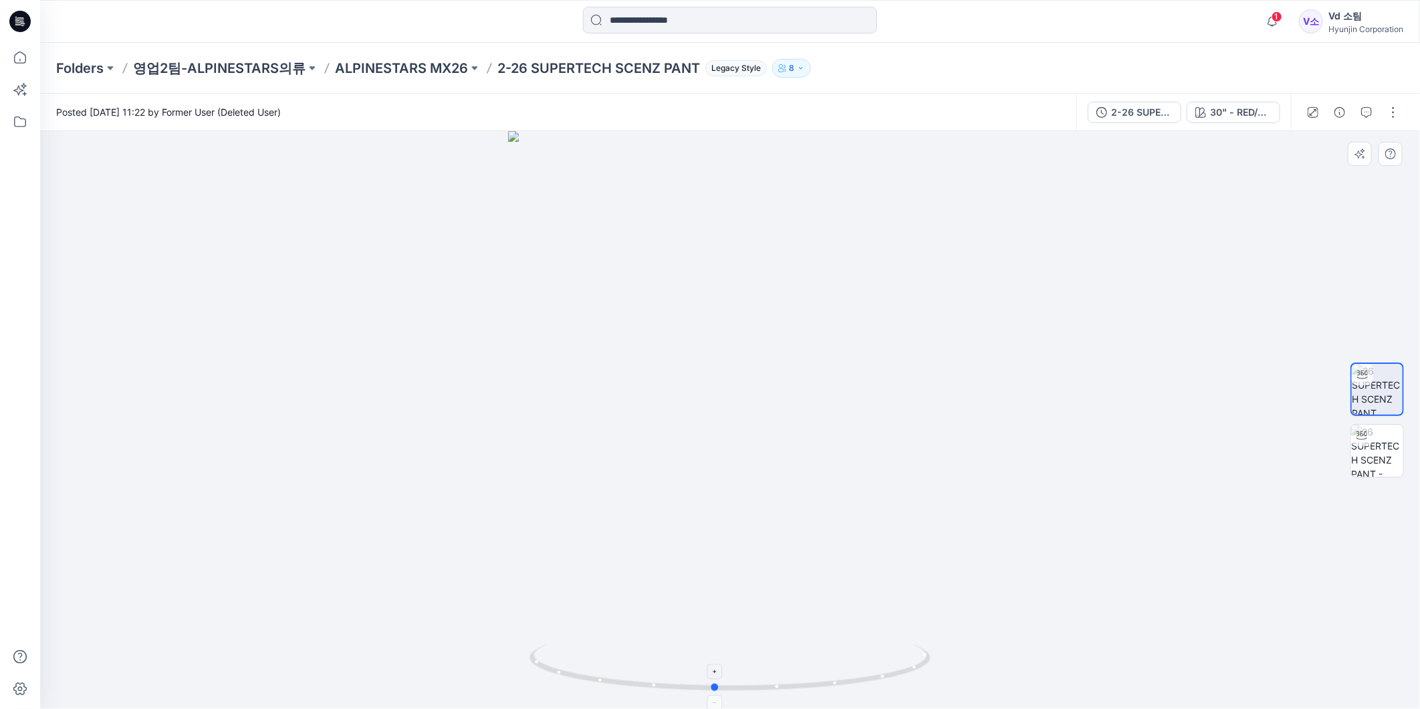
drag, startPoint x: 841, startPoint y: 675, endPoint x: 826, endPoint y: 686, distance: 18.7
click at [826, 686] on icon at bounding box center [731, 669] width 404 height 50
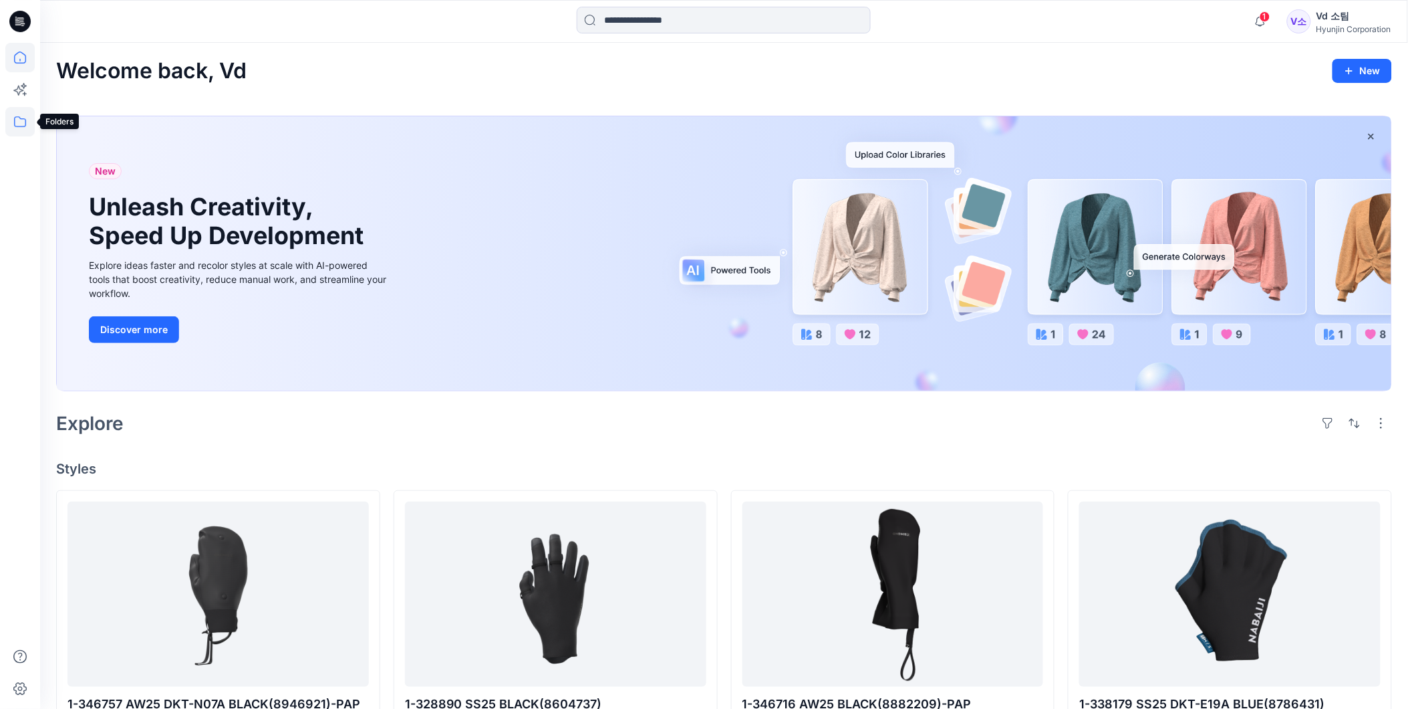
click at [17, 121] on icon at bounding box center [19, 121] width 29 height 29
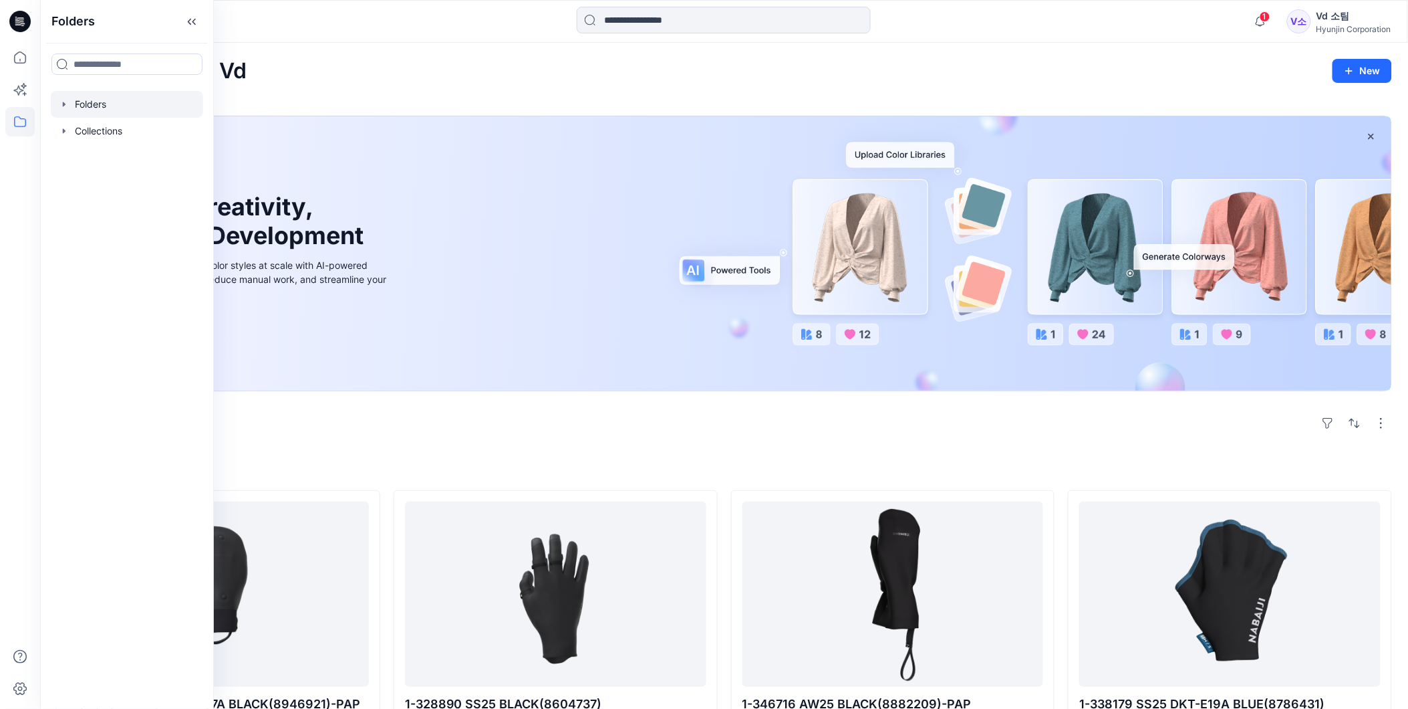
click at [64, 108] on icon "button" at bounding box center [64, 104] width 11 height 11
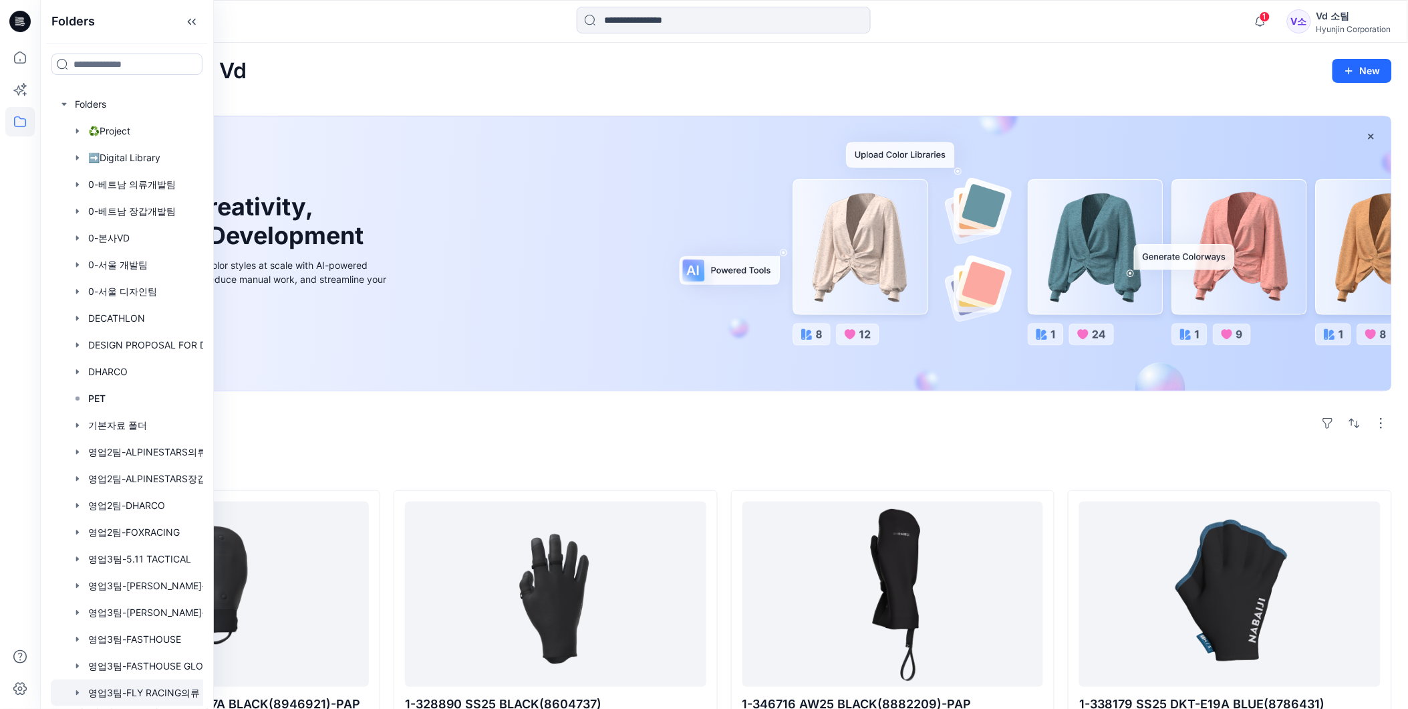
click at [141, 691] on div at bounding box center [144, 692] width 187 height 27
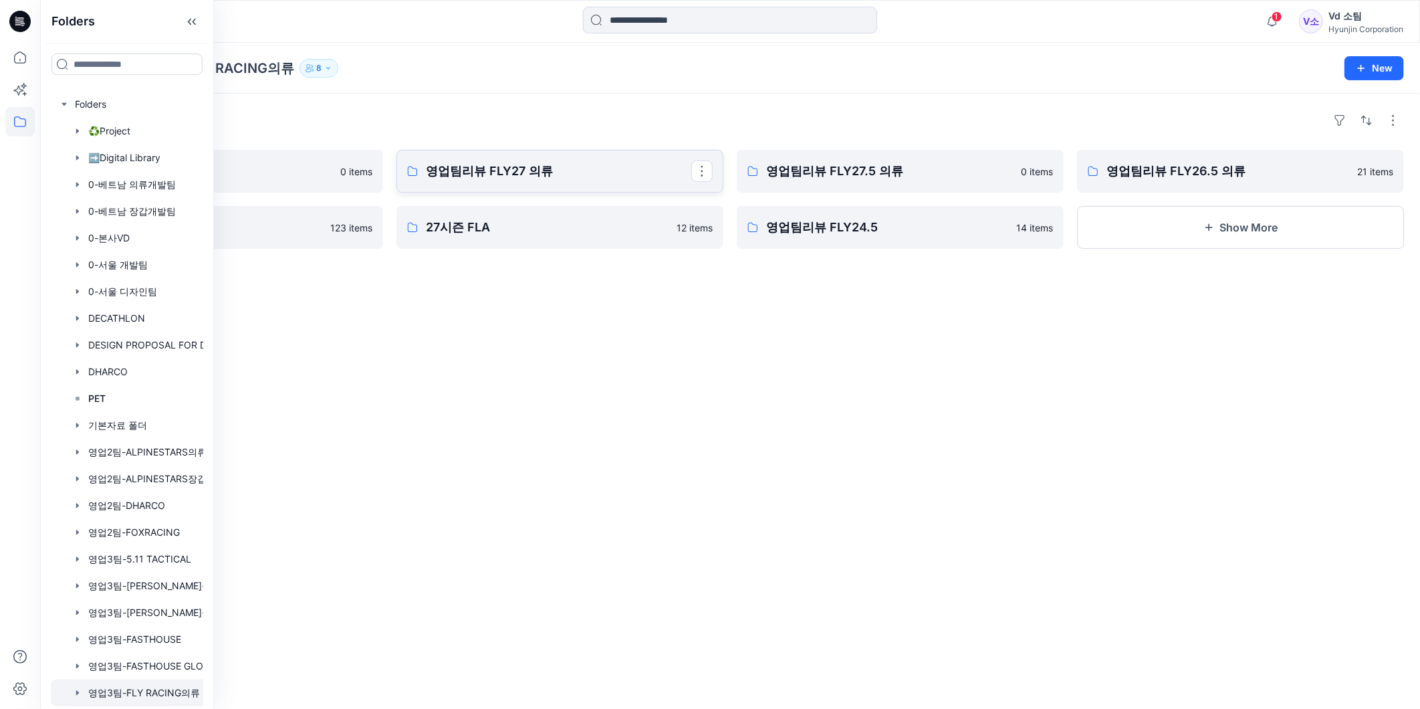
click at [469, 160] on link "영업팀리뷰 FLY27 의류" at bounding box center [559, 171] width 327 height 43
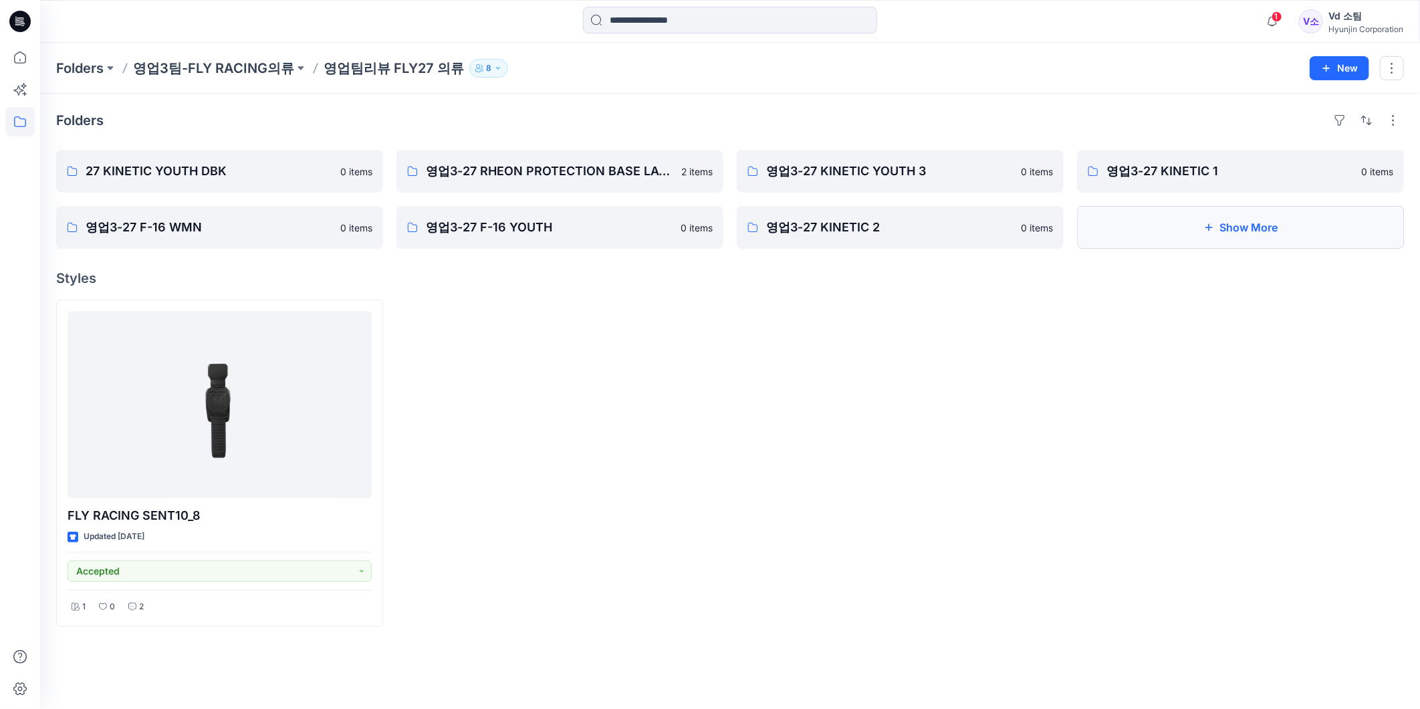
click at [1280, 237] on button "Show More" at bounding box center [1240, 227] width 327 height 43
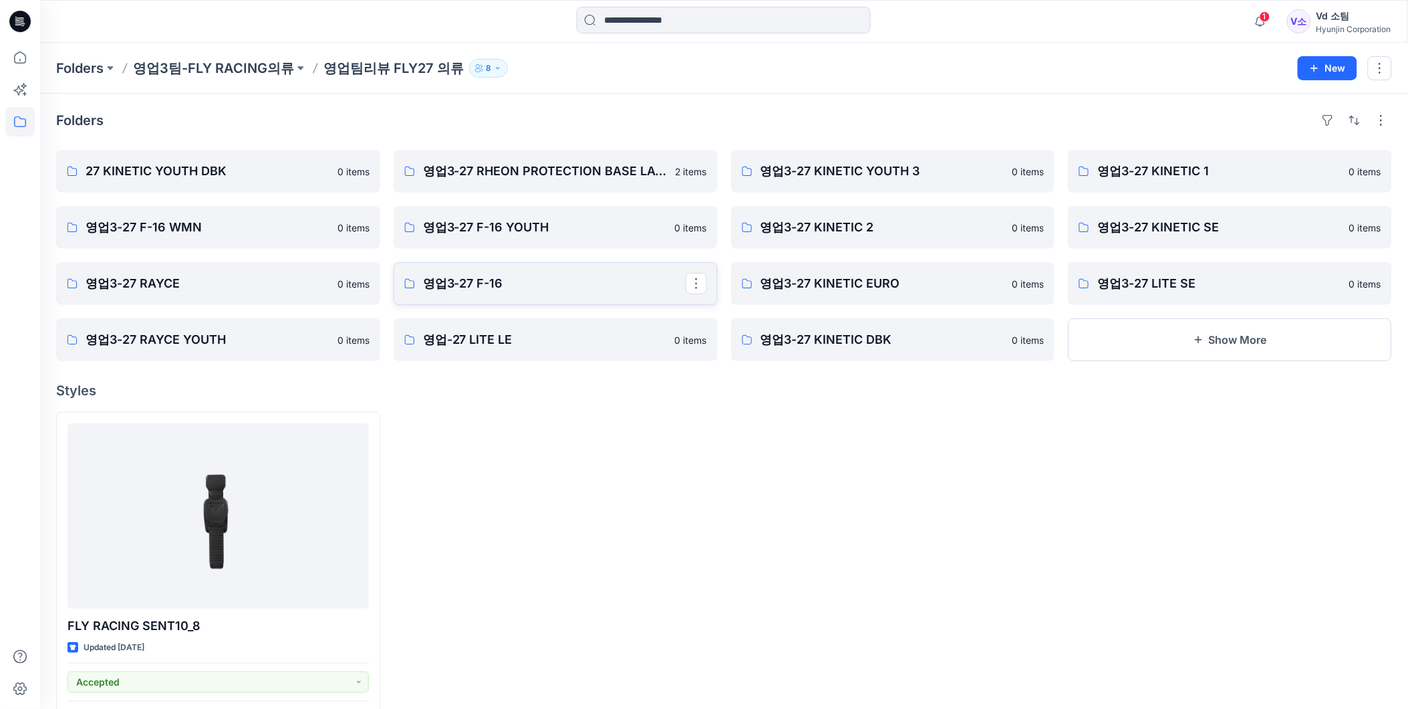
click at [438, 281] on p "영업3-27 F-16" at bounding box center [554, 283] width 263 height 19
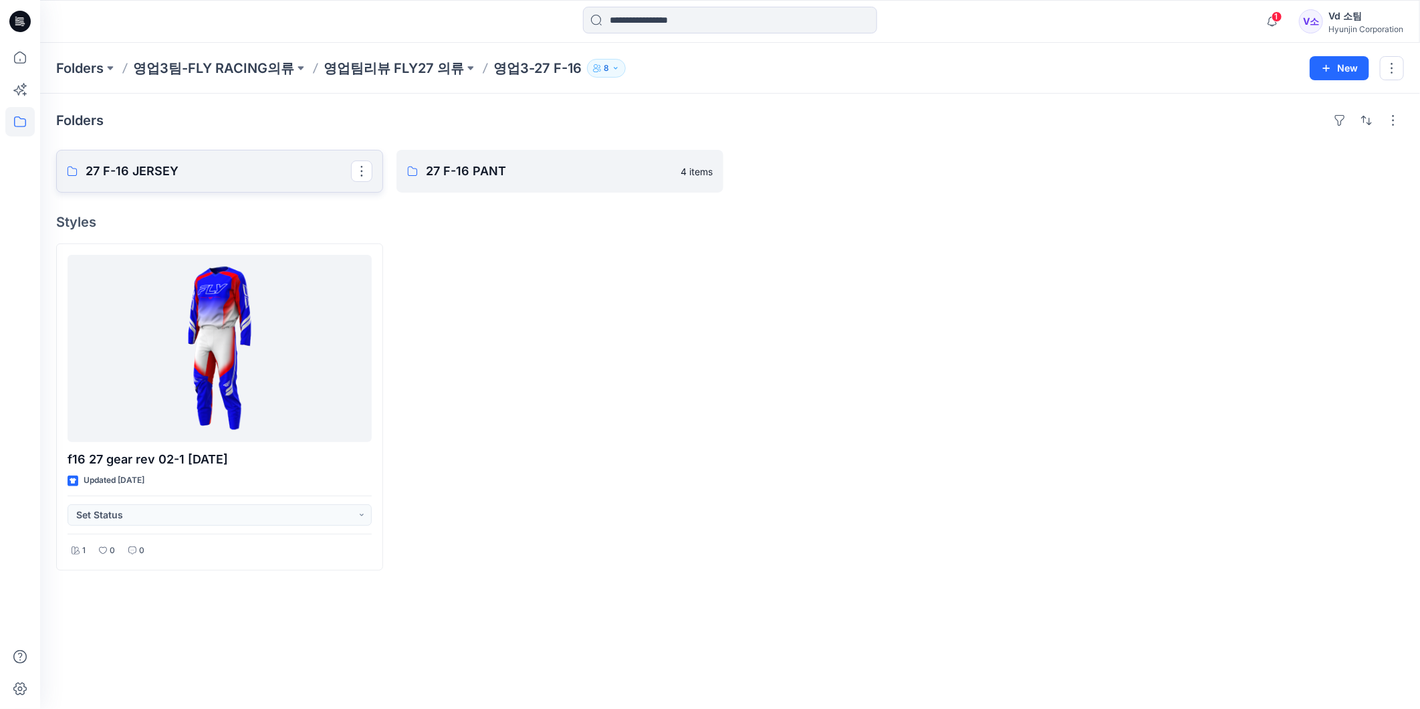
click at [219, 170] on p "27 F-16 JERSEY" at bounding box center [218, 171] width 265 height 19
